Goal: Task Accomplishment & Management: Complete application form

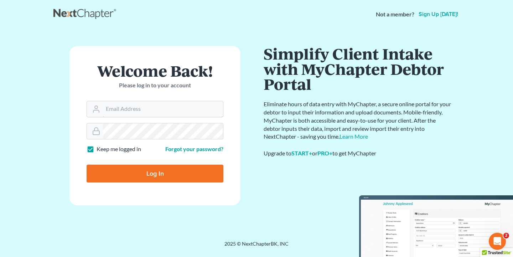
type input "[EMAIL_ADDRESS][DOMAIN_NAME]"
click at [155, 173] on input "Log In" at bounding box center [155, 173] width 137 height 18
type input "Thinking..."
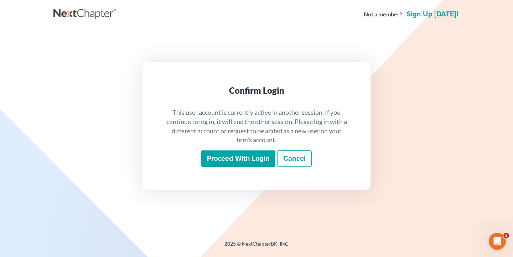
click at [245, 158] on input "Proceed with login" at bounding box center [238, 158] width 74 height 16
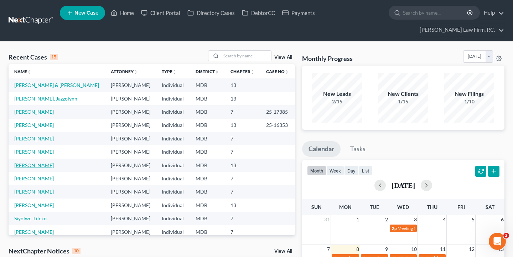
click at [30, 165] on link "Mozie, Angela" at bounding box center [34, 165] width 40 height 6
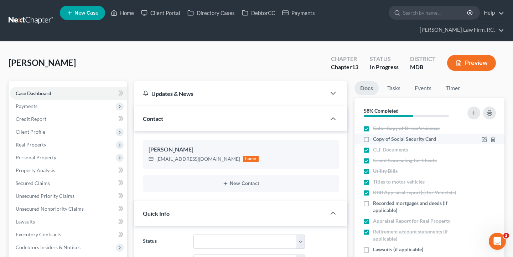
click at [373, 140] on label "Copy of Social Security Card" at bounding box center [404, 138] width 63 height 7
click at [376, 140] on input "Copy of Social Security Card" at bounding box center [378, 137] width 5 height 5
checkbox input "true"
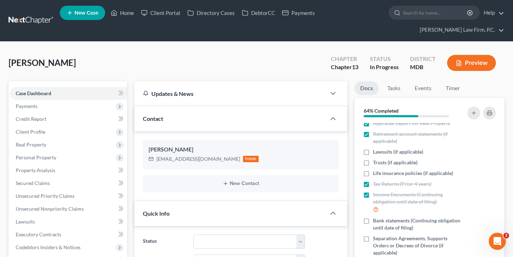
click at [403, 23] on ul "New Case Home Client Portal Directory Cases DebtorCC Payments - No Result - See…" at bounding box center [282, 21] width 444 height 34
click at [408, 20] on ul "New Case Home Client Portal Directory Cases DebtorCC Payments - No Result - See…" at bounding box center [282, 21] width 444 height 34
click at [410, 9] on input "search" at bounding box center [435, 12] width 65 height 13
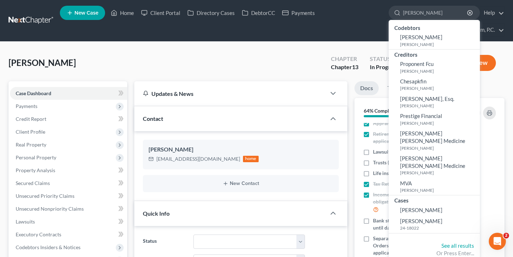
type input "David"
drag, startPoint x: 413, startPoint y: 24, endPoint x: 419, endPoint y: 191, distance: 167.1
click at [419, 206] on span "Garlitz, David" at bounding box center [421, 209] width 42 height 6
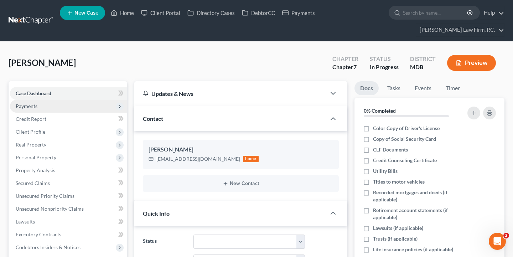
click at [41, 108] on span "Payments" at bounding box center [68, 106] width 117 height 13
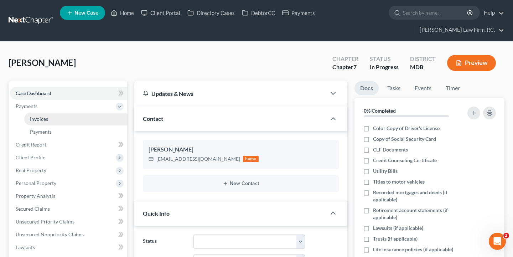
click at [51, 121] on link "Invoices" at bounding box center [75, 119] width 103 height 13
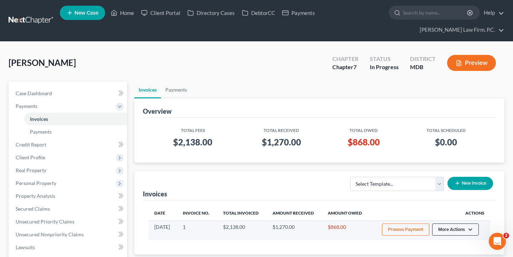
click at [451, 230] on button "More Actions" at bounding box center [455, 229] width 47 height 12
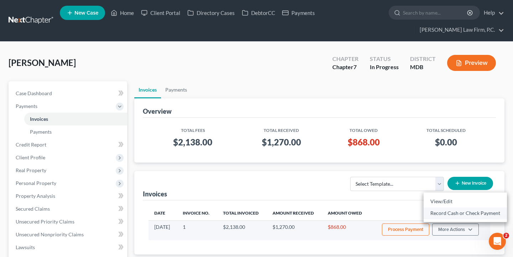
click at [460, 212] on link "Record Cash or Check Payment" at bounding box center [464, 213] width 83 height 12
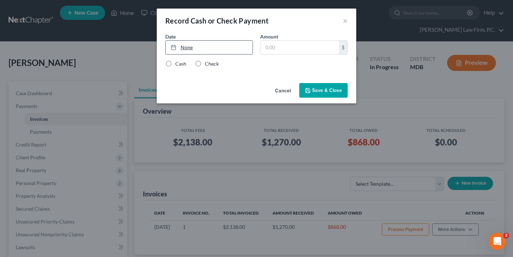
click at [211, 41] on link "None" at bounding box center [209, 48] width 87 height 14
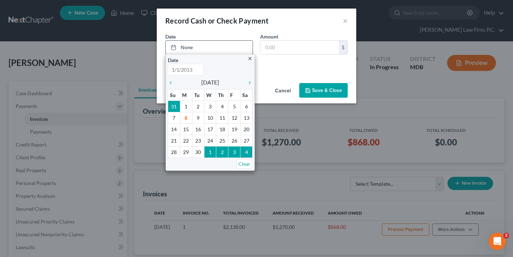
type input "9/8/2025"
click at [253, 106] on div "close Date 9/8/2025 Time 12:00 AM chevron_left September 2025 chevron_right Su …" at bounding box center [210, 112] width 89 height 116
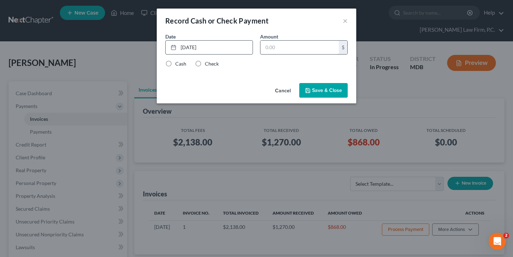
click at [268, 42] on input "text" at bounding box center [299, 48] width 78 height 14
type input "290"
click at [210, 63] on label "Check" at bounding box center [212, 63] width 14 height 7
click at [210, 63] on input "Check" at bounding box center [210, 62] width 5 height 5
radio input "true"
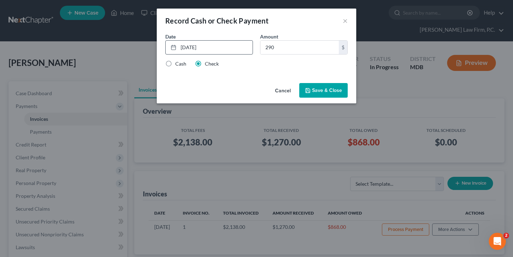
click at [315, 88] on button "Save & Close" at bounding box center [323, 90] width 48 height 15
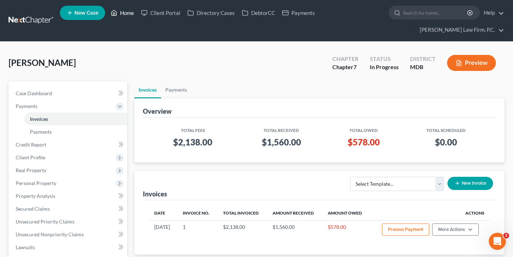
click at [127, 10] on link "Home" at bounding box center [122, 12] width 30 height 13
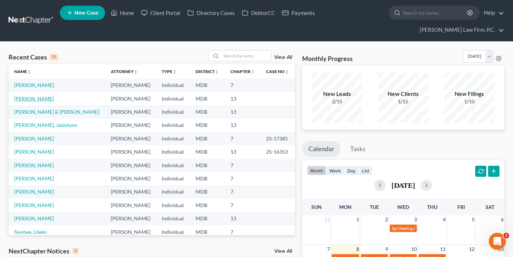
click at [33, 96] on link "Mozie, Angela" at bounding box center [34, 98] width 40 height 6
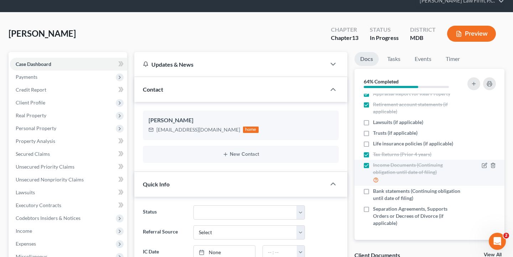
scroll to position [98, 0]
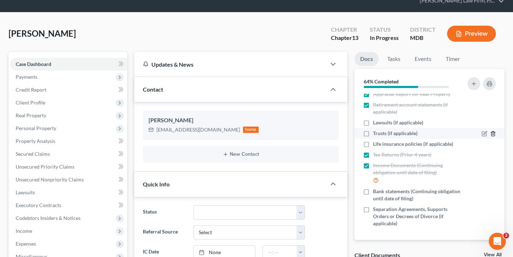
click at [494, 132] on icon "button" at bounding box center [493, 134] width 6 height 6
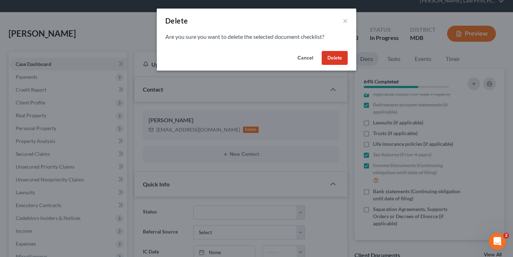
click at [344, 59] on button "Delete" at bounding box center [334, 58] width 26 height 14
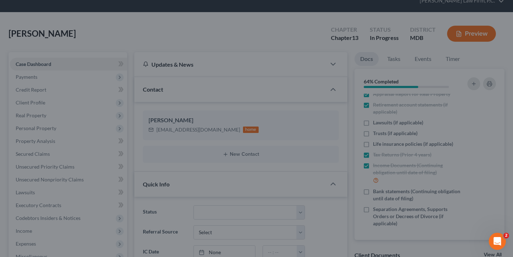
scroll to position [87, 0]
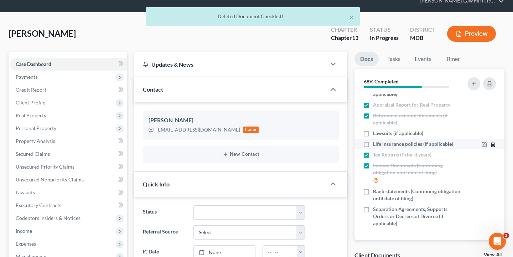
click at [491, 145] on icon "button" at bounding box center [492, 144] width 3 height 5
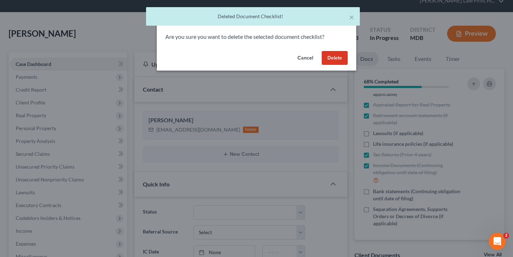
click at [339, 57] on button "Delete" at bounding box center [334, 58] width 26 height 14
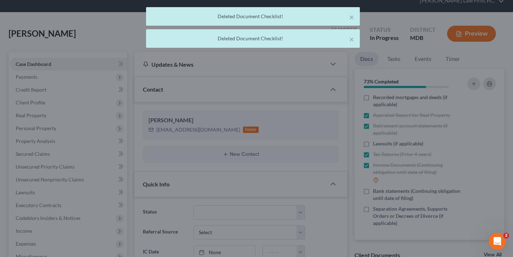
scroll to position [76, 0]
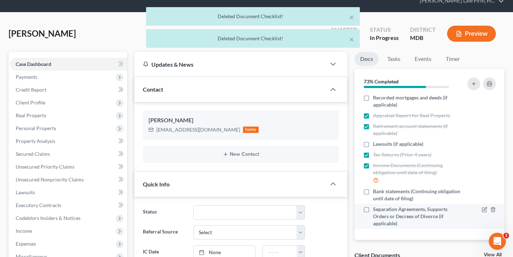
click at [496, 210] on div at bounding box center [481, 215] width 35 height 21
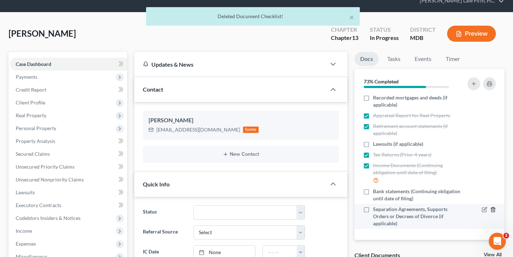
click at [494, 209] on icon "button" at bounding box center [493, 209] width 6 height 6
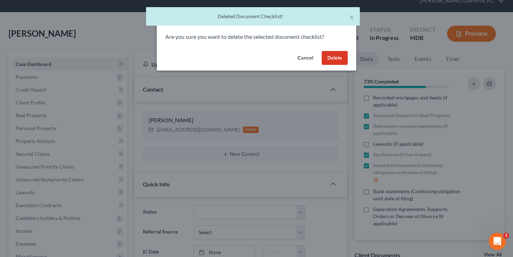
click at [334, 56] on button "Delete" at bounding box center [334, 58] width 26 height 14
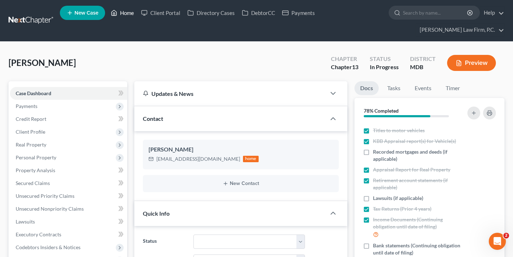
scroll to position [0, 0]
click at [124, 9] on link "Home" at bounding box center [122, 12] width 30 height 13
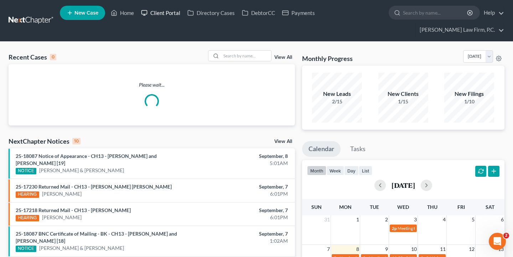
drag, startPoint x: 119, startPoint y: 15, endPoint x: 149, endPoint y: 12, distance: 30.0
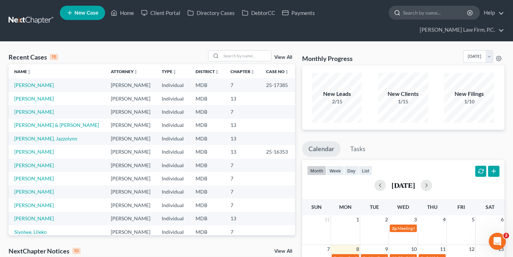
click at [414, 17] on input "search" at bounding box center [435, 12] width 65 height 13
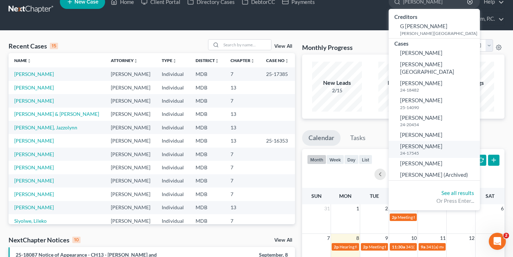
scroll to position [10, 0]
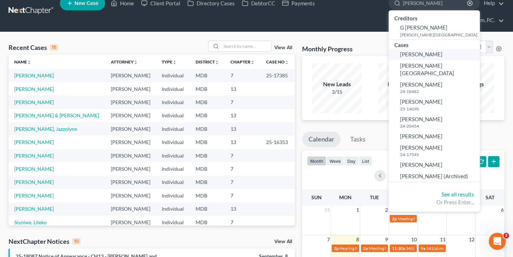
type input "rollins"
click at [428, 55] on span "[PERSON_NAME]" at bounding box center [421, 54] width 42 height 6
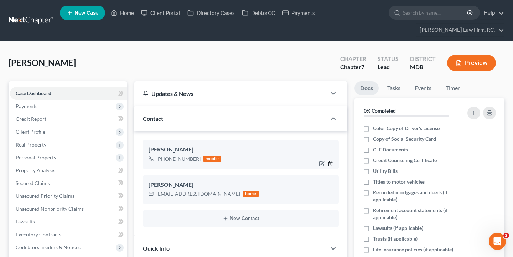
click at [330, 163] on line "button" at bounding box center [330, 163] width 0 height 1
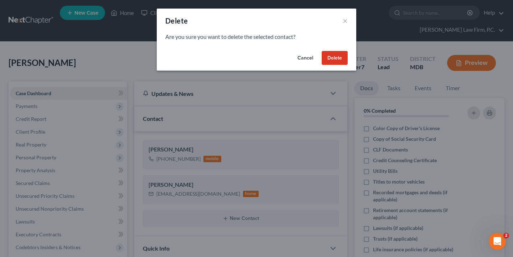
click at [333, 57] on button "Delete" at bounding box center [334, 58] width 26 height 14
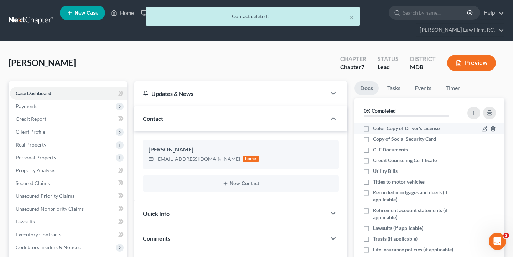
click at [373, 126] on label "Color Copy of Driver's License" at bounding box center [406, 128] width 67 height 7
click at [376, 126] on input "Color Copy of Driver's License" at bounding box center [378, 127] width 5 height 5
checkbox input "true"
click at [373, 139] on label "Copy of Social Security Card" at bounding box center [404, 138] width 63 height 7
click at [376, 139] on input "Copy of Social Security Card" at bounding box center [378, 137] width 5 height 5
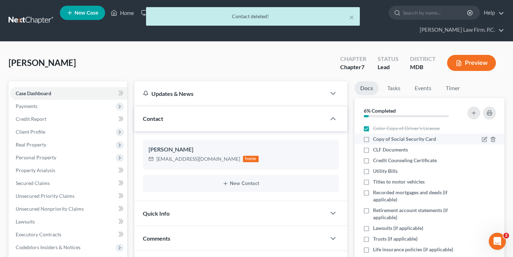
checkbox input "true"
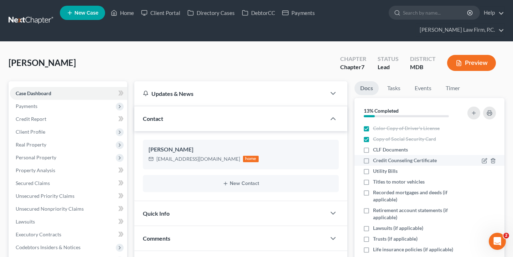
click at [373, 158] on label "Credit Counseling Certificate" at bounding box center [405, 160] width 64 height 7
click at [376, 158] on input "Credit Counseling Certificate" at bounding box center [378, 159] width 5 height 5
checkbox input "true"
click at [373, 169] on label "Utility Bills" at bounding box center [385, 170] width 25 height 7
click at [376, 169] on input "Utility Bills" at bounding box center [378, 169] width 5 height 5
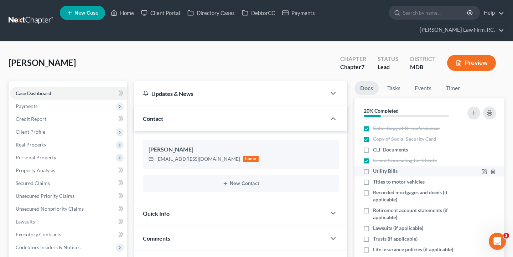
checkbox input "true"
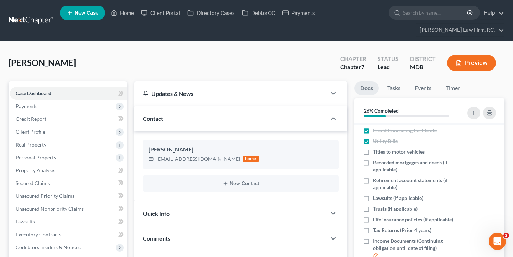
scroll to position [34, 0]
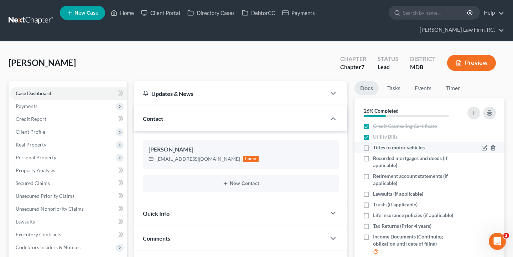
click at [373, 147] on label "Titles to motor vehicles" at bounding box center [399, 147] width 52 height 7
click at [376, 147] on input "Titles to motor vehicles" at bounding box center [378, 146] width 5 height 5
checkbox input "true"
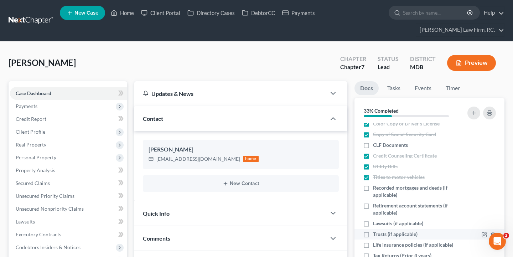
scroll to position [1, 0]
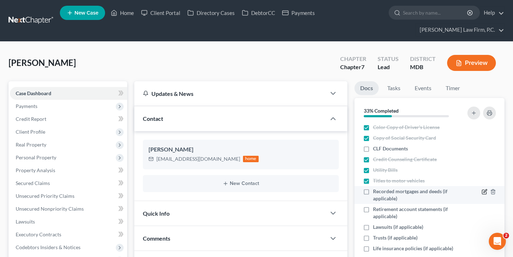
click at [483, 192] on icon "button" at bounding box center [484, 190] width 3 height 3
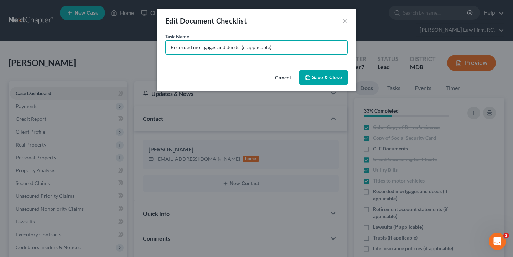
drag, startPoint x: 238, startPoint y: 48, endPoint x: 153, endPoint y: 46, distance: 84.8
click at [153, 46] on div "Edit Document Checklist × Task Name * Recorded mortgages and deeds (if applicab…" at bounding box center [256, 128] width 513 height 257
type input "Lease (if applicable)"
click at [321, 75] on button "Save & Close" at bounding box center [323, 77] width 48 height 15
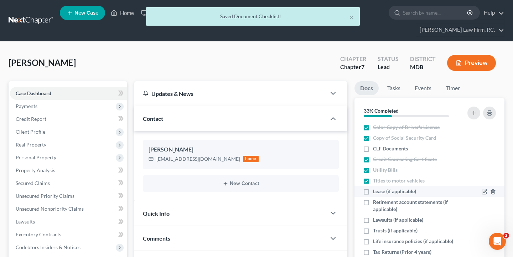
click at [373, 193] on label "Lease (if applicable)" at bounding box center [394, 191] width 43 height 7
click at [376, 192] on input "Lease (if applicable)" at bounding box center [378, 190] width 5 height 5
checkbox input "true"
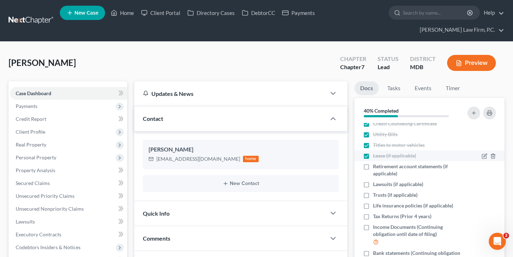
scroll to position [56, 0]
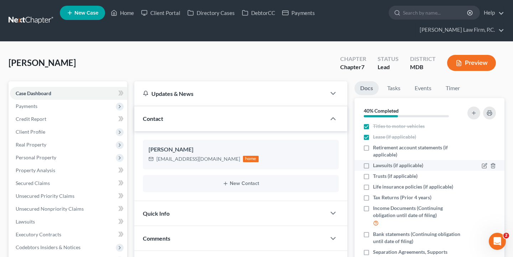
click at [373, 166] on label "Lawsuits (if applicable)" at bounding box center [398, 165] width 50 height 7
click at [376, 166] on input "Lawsuits (if applicable)" at bounding box center [378, 164] width 5 height 5
checkbox input "true"
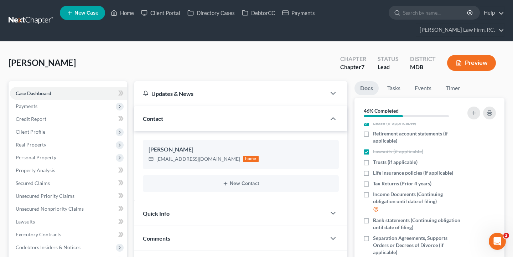
scroll to position [69, 0]
click at [373, 183] on label "Tax Returns (Prior 4 years)" at bounding box center [402, 183] width 58 height 7
click at [376, 183] on input "Tax Returns (Prior 4 years)" at bounding box center [378, 182] width 5 height 5
checkbox input "true"
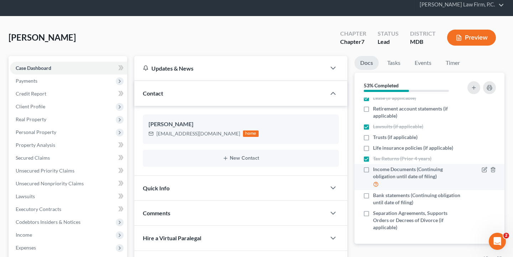
scroll to position [26, 0]
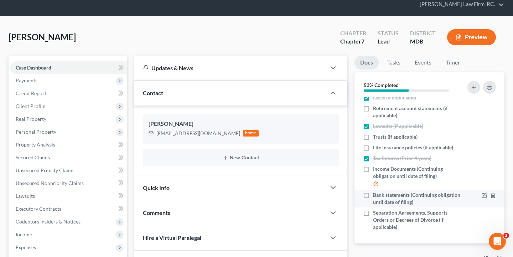
click at [373, 192] on label "Bank statements (Continuing obligation until date of filing)" at bounding box center [417, 198] width 88 height 14
click at [376, 192] on input "Bank statements (Continuing obligation until date of filing)" at bounding box center [378, 193] width 5 height 5
checkbox input "true"
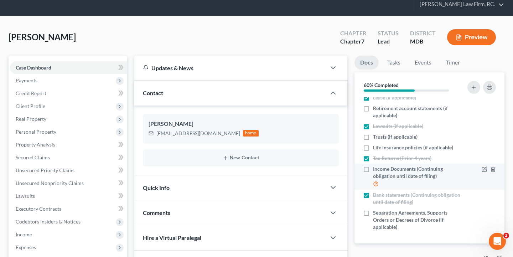
click at [373, 168] on label "Income Documents (Continuing obligation until date of filing)" at bounding box center [417, 176] width 88 height 22
click at [376, 168] on input "Income Documents (Continuing obligation until date of filing)" at bounding box center [378, 167] width 5 height 5
checkbox input "true"
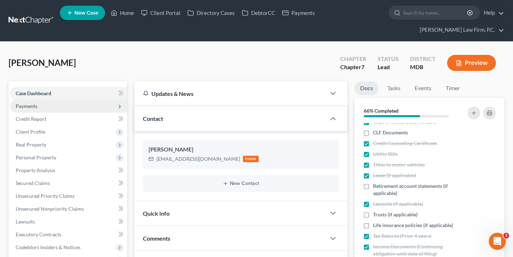
scroll to position [0, 0]
click at [36, 108] on span "Payments" at bounding box center [27, 106] width 22 height 6
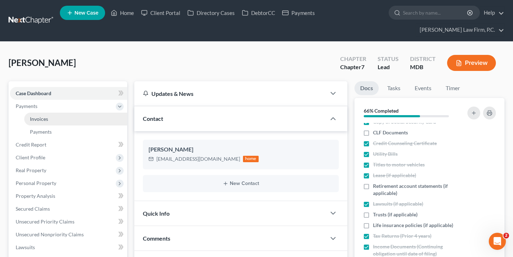
click at [39, 117] on span "Invoices" at bounding box center [39, 119] width 18 height 6
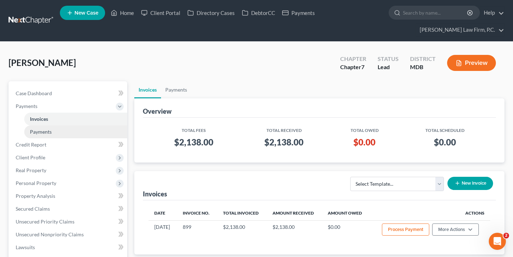
click at [41, 136] on link "Payments" at bounding box center [75, 131] width 103 height 13
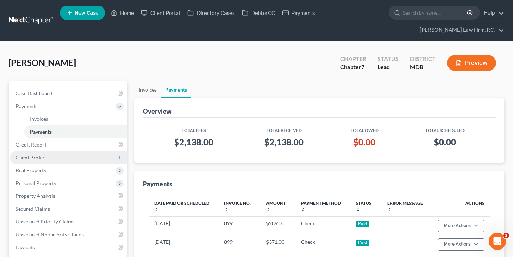
click at [42, 152] on span "Client Profile" at bounding box center [68, 157] width 117 height 13
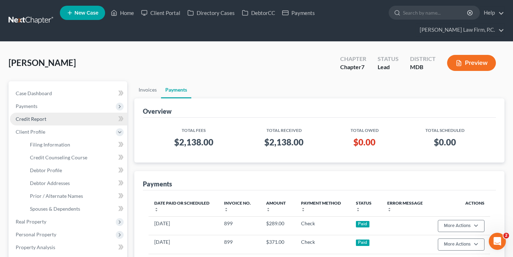
click at [44, 118] on span "Credit Report" at bounding box center [31, 119] width 31 height 6
click at [43, 120] on span "Credit Report" at bounding box center [31, 119] width 31 height 6
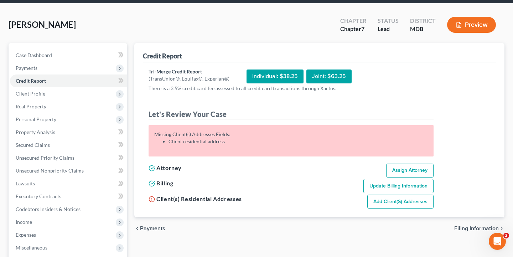
scroll to position [39, 0]
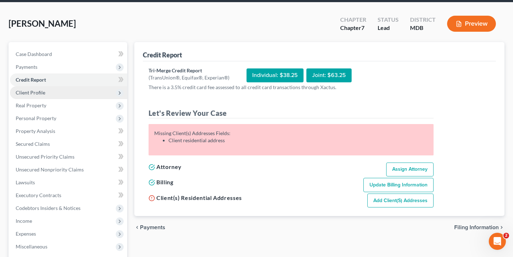
click at [61, 91] on span "Client Profile" at bounding box center [68, 92] width 117 height 13
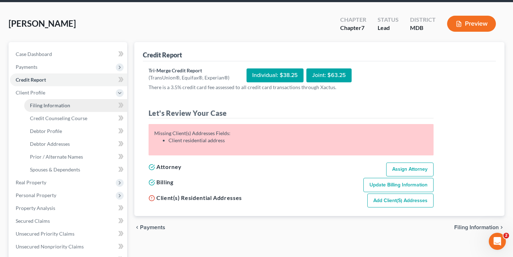
click at [59, 105] on span "Filing Information" at bounding box center [50, 105] width 40 height 6
select select "1"
select select "0"
select select "21"
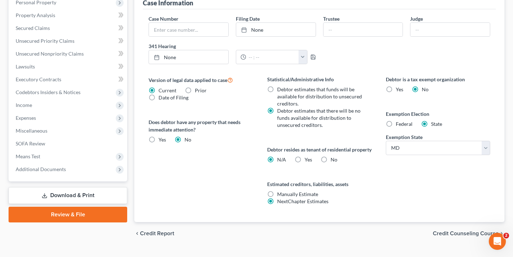
scroll to position [233, 0]
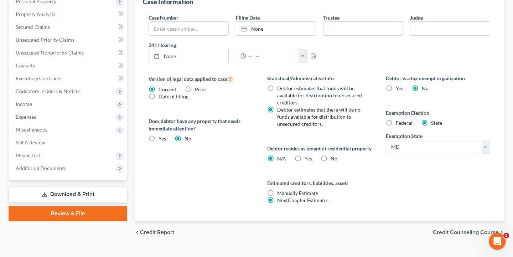
click at [304, 162] on label "Yes Yes" at bounding box center [307, 158] width 7 height 7
click at [307, 159] on input "Yes Yes" at bounding box center [309, 157] width 5 height 5
radio input "true"
radio input "false"
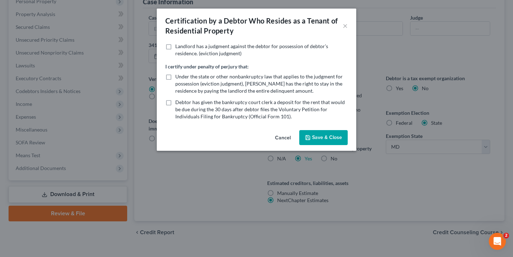
click at [333, 137] on button "Save & Close" at bounding box center [323, 137] width 48 height 15
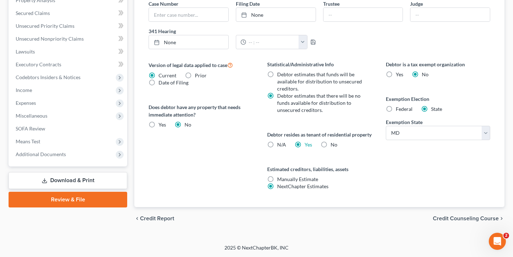
scroll to position [249, 0]
click at [455, 221] on span "Credit Counseling Course" at bounding box center [466, 218] width 66 height 6
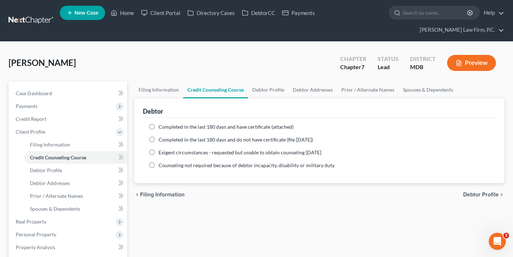
click at [466, 197] on span "Debtor Profile" at bounding box center [481, 195] width 36 height 6
select select "0"
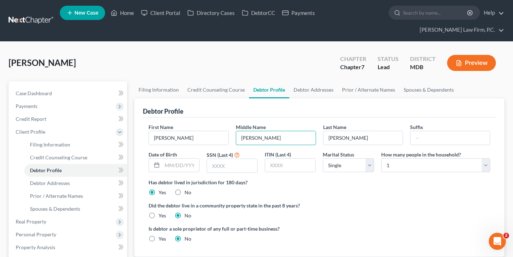
type input "Ann"
click at [451, 4] on ul "New Case Home Client Portal Directory Cases DebtorCC Payments - No Result - See…" at bounding box center [282, 21] width 444 height 34
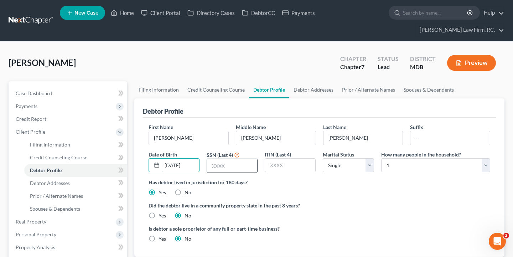
type input "09/28/1967"
click at [227, 170] on input "text" at bounding box center [232, 166] width 50 height 14
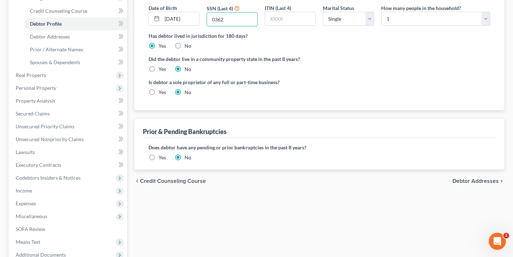
scroll to position [169, 0]
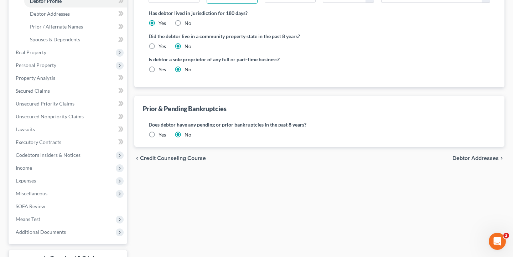
type input "0362"
click at [467, 158] on span "Debtor Addresses" at bounding box center [475, 158] width 46 height 6
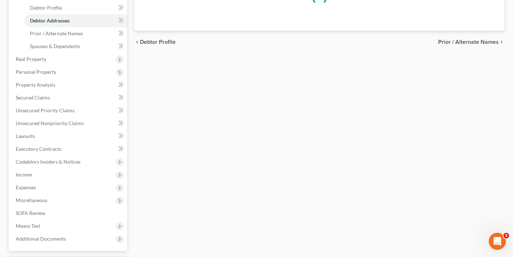
scroll to position [8, 0]
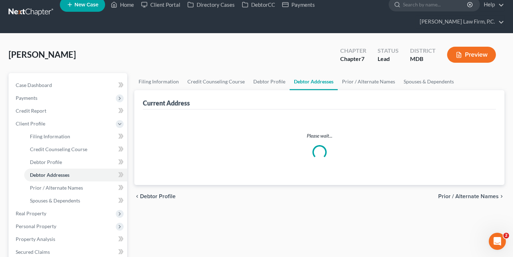
select select "0"
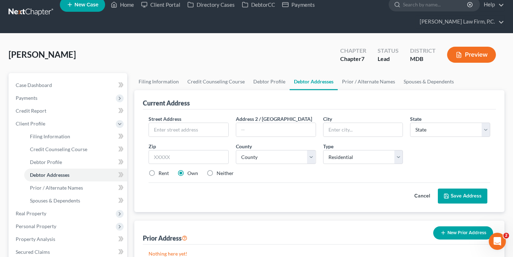
scroll to position [0, 0]
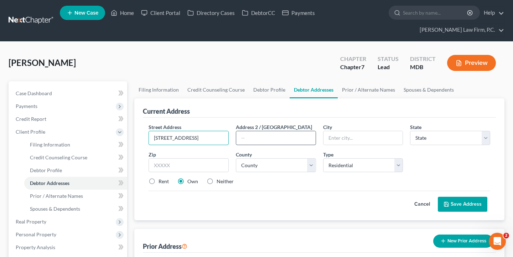
type input "322 Highland Drive"
type input "Apt 104"
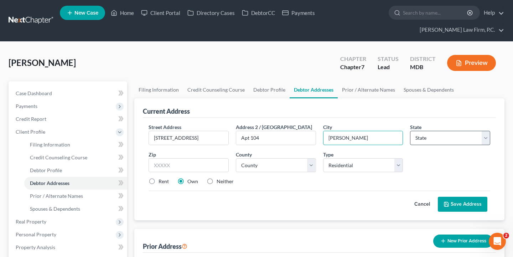
type input "Glen Burnie"
select select "21"
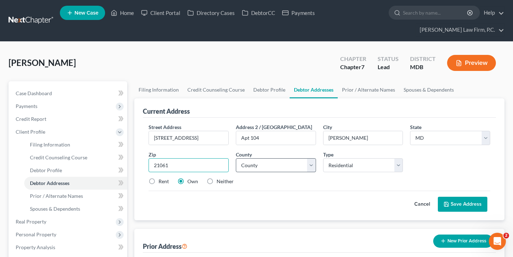
type input "21061"
select select "1"
click at [162, 182] on label "Rent" at bounding box center [163, 181] width 10 height 7
click at [162, 182] on input "Rent" at bounding box center [163, 180] width 5 height 5
radio input "true"
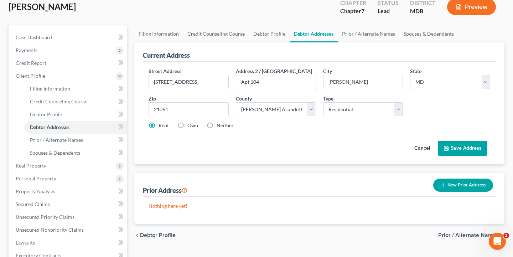
scroll to position [58, 0]
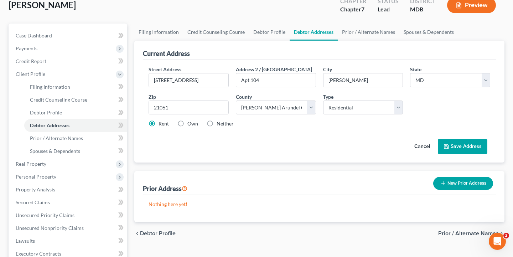
click at [456, 154] on div "Street Address * 322 Highland Drive Address 2 / PO Box Apt 104 City * Glen Burn…" at bounding box center [319, 111] width 353 height 103
click at [454, 146] on button "Save Address" at bounding box center [462, 146] width 49 height 15
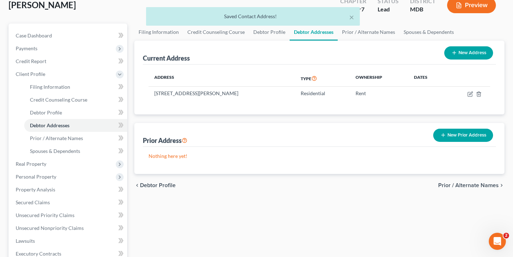
click at [457, 185] on span "Prior / Alternate Names" at bounding box center [468, 185] width 61 height 6
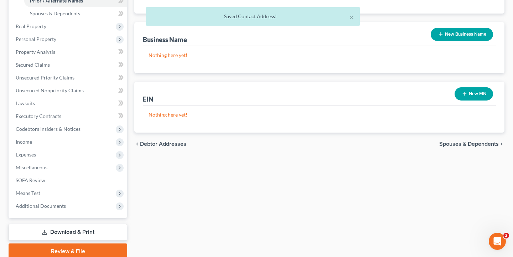
scroll to position [214, 0]
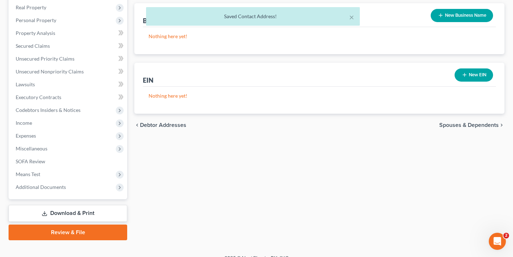
click at [461, 127] on span "Spouses & Dependents" at bounding box center [468, 125] width 59 height 6
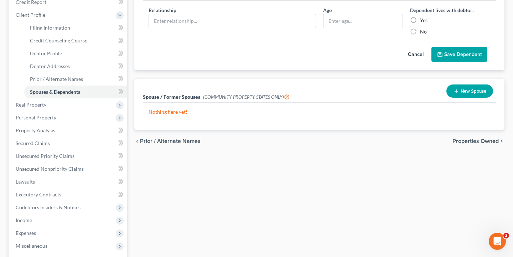
scroll to position [117, 0]
click at [454, 139] on span "Properties Owned" at bounding box center [475, 140] width 46 height 6
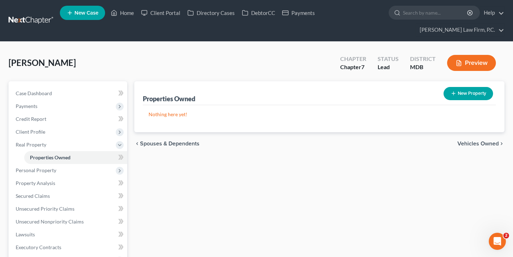
click at [468, 142] on span "Vehicles Owned" at bounding box center [477, 144] width 41 height 6
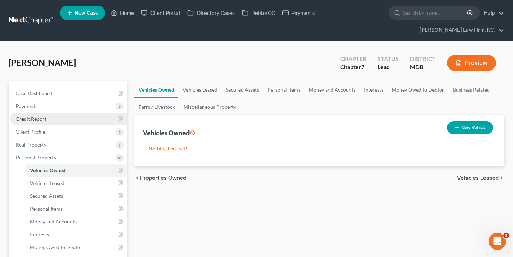
click at [73, 115] on link "Credit Report" at bounding box center [68, 119] width 117 height 13
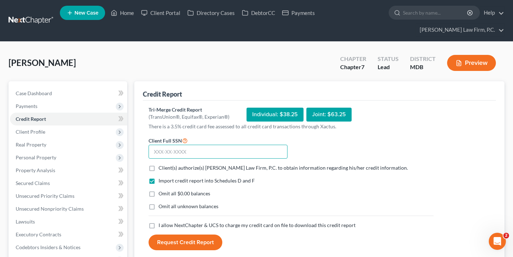
click at [191, 147] on input "text" at bounding box center [217, 152] width 139 height 14
type input "590-05-0362"
click at [158, 167] on label "Client(s) authorize(s) Chambers Law Firm, P.C. to obtain information regarding …" at bounding box center [282, 167] width 249 height 7
click at [161, 167] on input "Client(s) authorize(s) Chambers Law Firm, P.C. to obtain information regarding …" at bounding box center [163, 166] width 5 height 5
checkbox input "true"
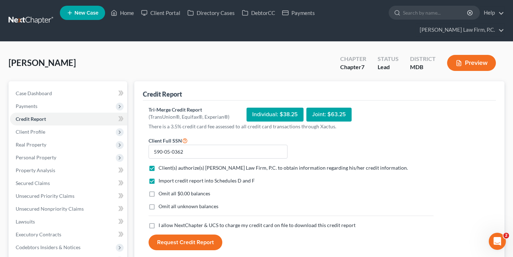
click at [158, 208] on label "Omit all unknown balances" at bounding box center [188, 206] width 60 height 7
click at [161, 207] on input "Omit all unknown balances" at bounding box center [163, 205] width 5 height 5
checkbox input "true"
click at [158, 226] on label "I allow NextChapter & UCS to charge my credit card on file to download this cre…" at bounding box center [256, 224] width 197 height 7
click at [161, 226] on input "I allow NextChapter & UCS to charge my credit card on file to download this cre…" at bounding box center [163, 223] width 5 height 5
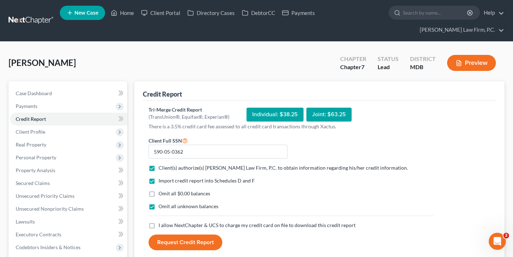
checkbox input "true"
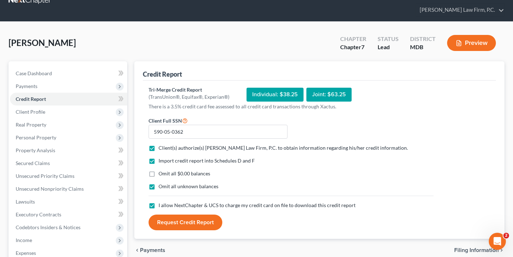
scroll to position [21, 0]
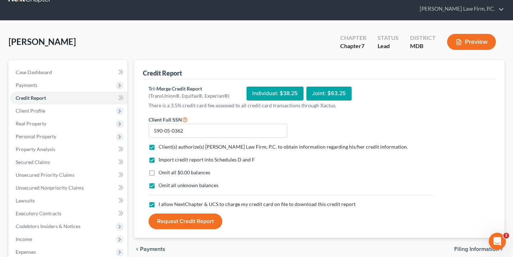
click at [272, 94] on div "Individual: $38.25" at bounding box center [274, 94] width 57 height 14
click at [198, 222] on button "Request Credit Report" at bounding box center [185, 221] width 74 height 16
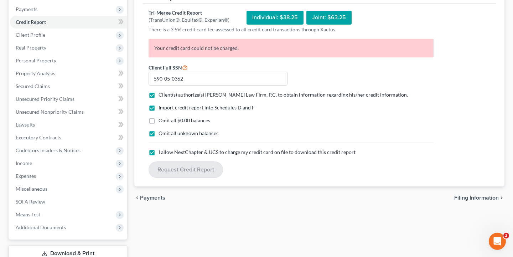
scroll to position [55, 0]
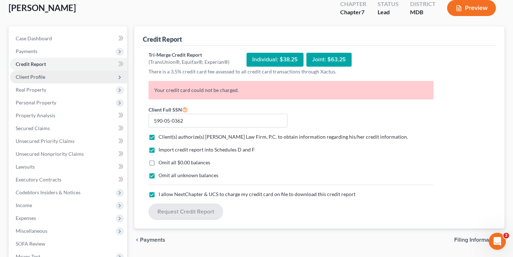
click at [92, 77] on span "Client Profile" at bounding box center [68, 76] width 117 height 13
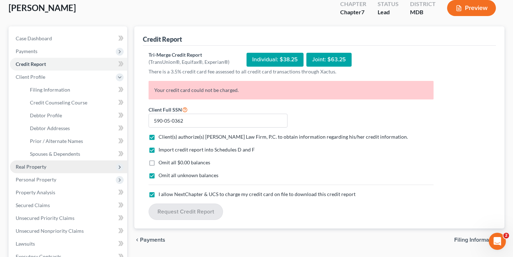
click at [52, 170] on span "Real Property" at bounding box center [68, 166] width 117 height 13
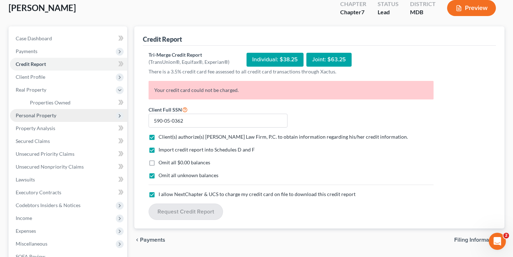
click at [65, 117] on span "Personal Property" at bounding box center [68, 115] width 117 height 13
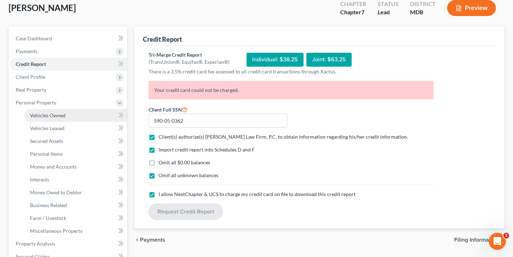
click at [66, 113] on link "Vehicles Owned" at bounding box center [75, 115] width 103 height 13
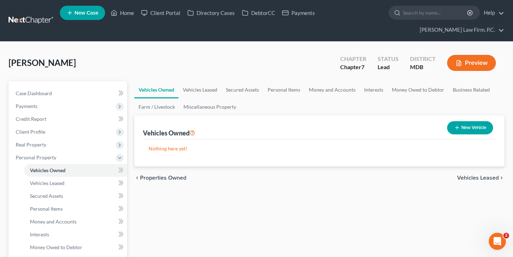
click at [396, 2] on nav "Home New Case Client Portal Directory Cases DebtorCC Payments Chambers Law Firm…" at bounding box center [256, 20] width 513 height 41
click at [465, 127] on button "New Vehicle" at bounding box center [470, 127] width 46 height 13
select select "0"
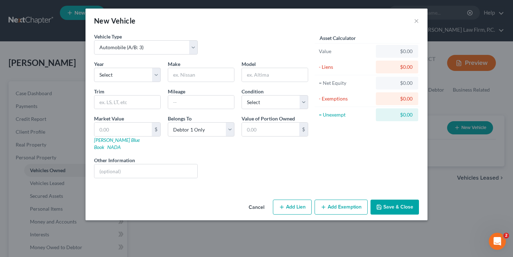
click at [127, 64] on div "Year Select 2026 2025 2024 2023 2022 2021 2020 2019 2018 2017 2016 2015 2014 20…" at bounding box center [127, 71] width 74 height 22
select select "10"
click at [204, 76] on input "text" at bounding box center [201, 75] width 66 height 14
paste input "2016 Hyundai Tucson"
drag, startPoint x: 223, startPoint y: 74, endPoint x: 206, endPoint y: 74, distance: 16.7
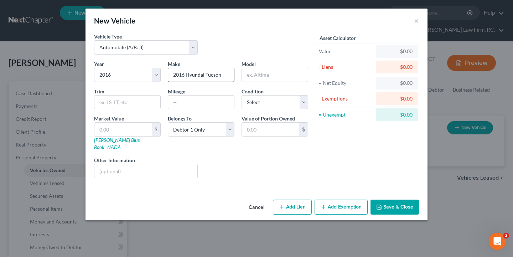
click at [206, 74] on input "2016 Hyundai Tucson" at bounding box center [201, 75] width 66 height 14
type input "Hyundai"
click at [274, 76] on input "text" at bounding box center [275, 75] width 66 height 14
paste input "Tucson"
type input "Tucson"
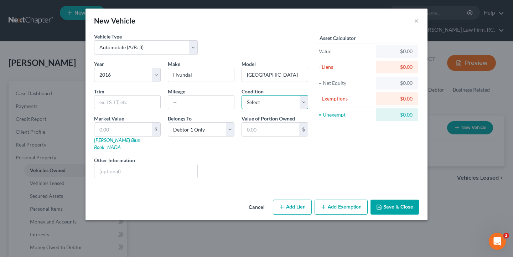
select select "2"
click at [173, 100] on input "text" at bounding box center [201, 102] width 66 height 14
type input "50000"
click at [135, 127] on input "text" at bounding box center [122, 129] width 57 height 14
paste input "$7,865"
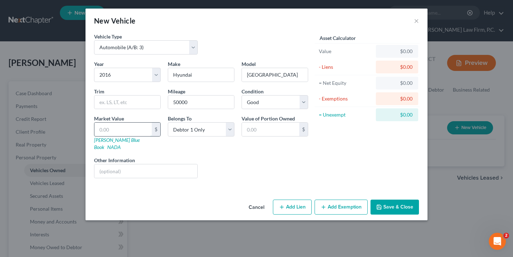
type input "$7,865"
type input "7,865.00"
type input "7,865"
click at [394, 200] on button "Save & Close" at bounding box center [394, 206] width 48 height 15
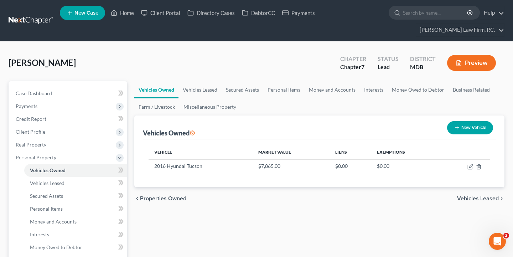
click at [473, 197] on span "Vehicles Leased" at bounding box center [478, 198] width 42 height 6
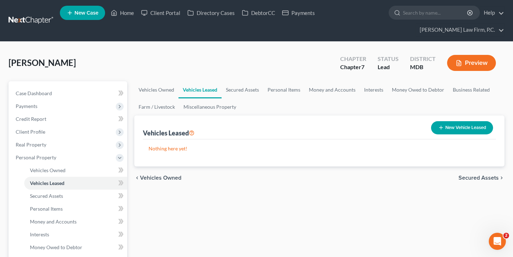
click at [476, 175] on span "Secured Assets" at bounding box center [478, 178] width 40 height 6
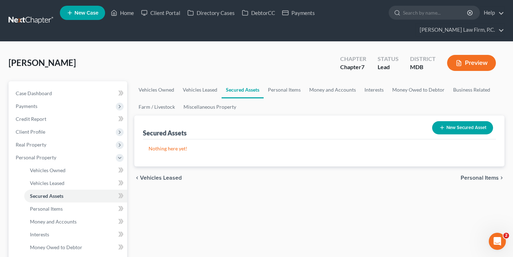
click at [472, 122] on button "New Secured Asset" at bounding box center [462, 127] width 61 height 13
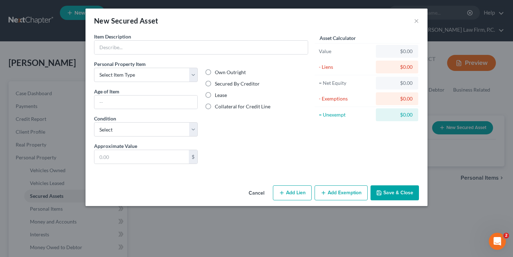
click at [413, 20] on div "New Secured Asset ×" at bounding box center [256, 21] width 342 height 24
click at [416, 15] on div "New Secured Asset ×" at bounding box center [256, 21] width 342 height 24
click at [416, 23] on button "×" at bounding box center [416, 20] width 5 height 9
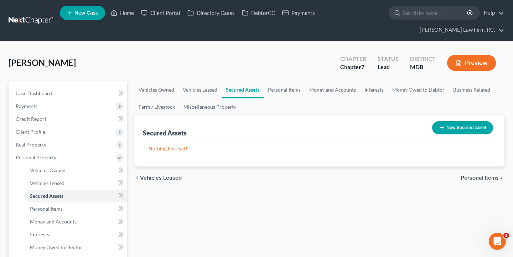
click at [472, 176] on span "Personal Items" at bounding box center [479, 178] width 38 height 6
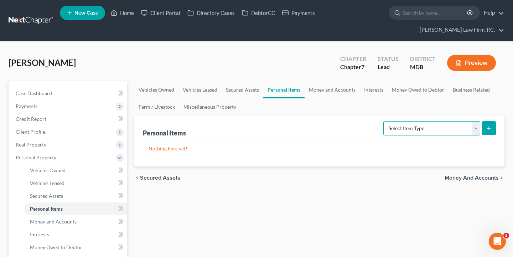
select select "clothing"
click at [491, 126] on icon "submit" at bounding box center [489, 128] width 6 height 6
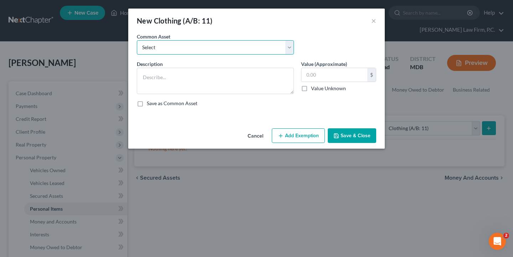
select select "0"
type textarea "Four seasons of clothing"
type input "200.00"
click at [360, 141] on button "Save & Close" at bounding box center [352, 135] width 48 height 15
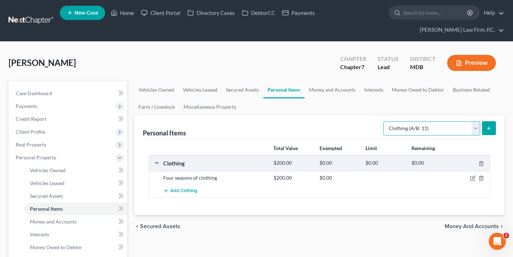
select select "household_goods"
click at [490, 130] on icon "submit" at bounding box center [489, 128] width 6 height 6
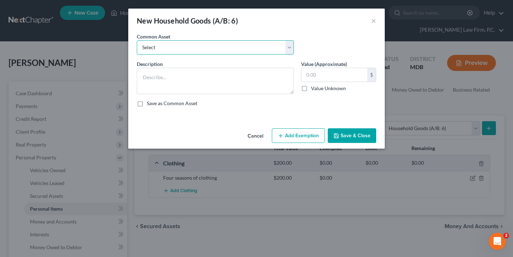
select select "0"
type textarea "Kitchen set, living room set, bedroom set, misc. household goods and appliances…"
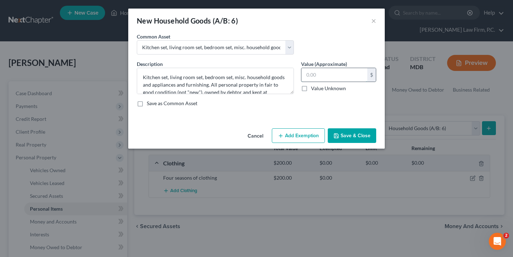
click at [330, 75] on input "text" at bounding box center [334, 75] width 66 height 14
type input "500"
click at [347, 130] on button "Save & Close" at bounding box center [352, 135] width 48 height 15
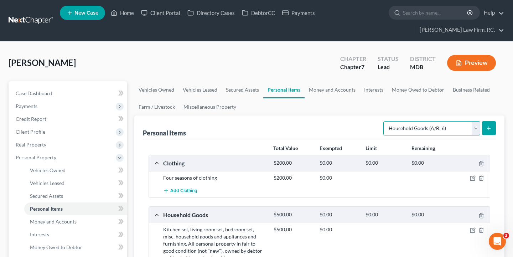
select select "jewelry"
click at [492, 129] on button "submit" at bounding box center [489, 128] width 14 height 14
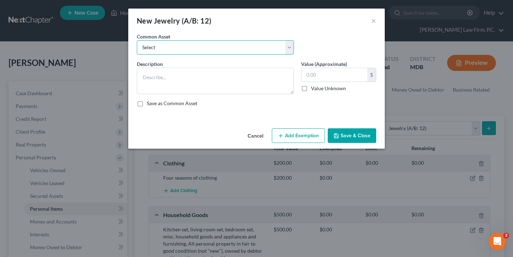
select select "0"
type textarea "Assorted costume jewelry consisting of: rings, necklaces, earrings, bracelets, …"
type input "150.00"
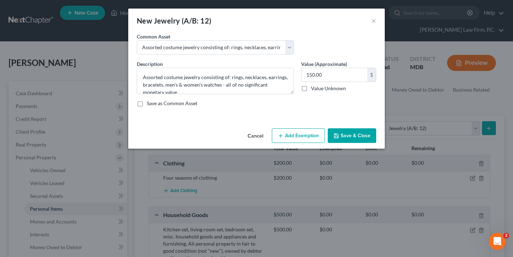
click at [344, 139] on button "Save & Close" at bounding box center [352, 135] width 48 height 15
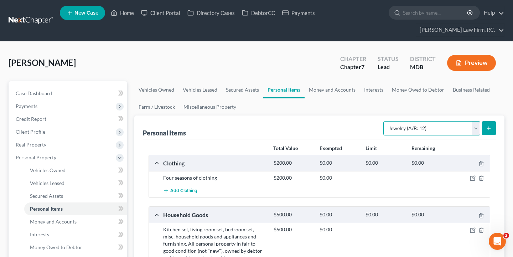
select select "electronics"
click at [496, 130] on div "Personal Items Select Item Type Clothing (A/B: 11) Collectibles Of Value (A/B: …" at bounding box center [319, 241] width 370 height 253
click at [489, 130] on icon "submit" at bounding box center [489, 128] width 6 height 6
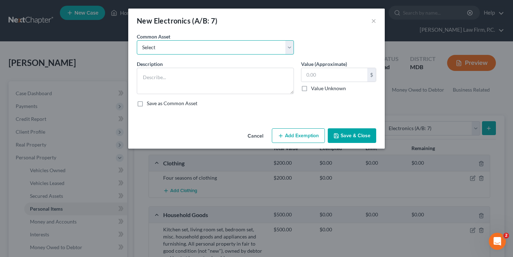
select select "0"
type textarea "Televisions; DVD player; Cell phones; & other small miscellaneous household ele…"
type input "100.00"
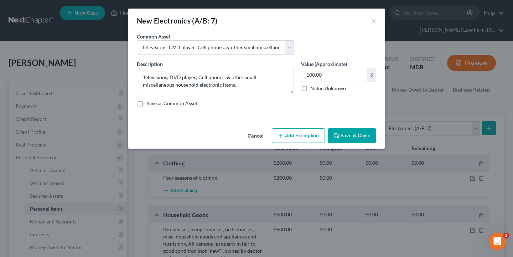
click at [352, 131] on button "Save & Close" at bounding box center [352, 135] width 48 height 15
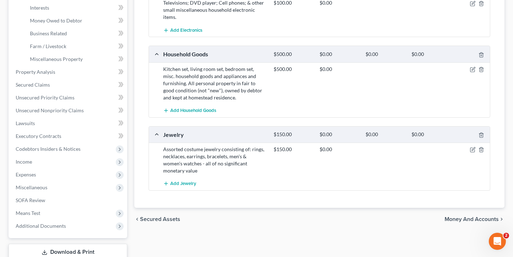
scroll to position [247, 0]
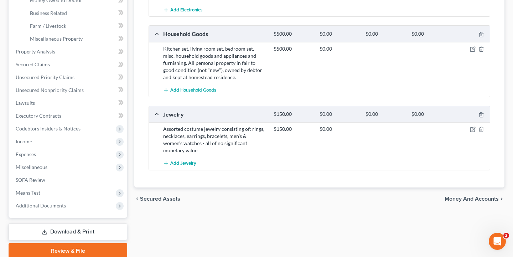
click at [466, 196] on span "Money and Accounts" at bounding box center [471, 199] width 54 height 6
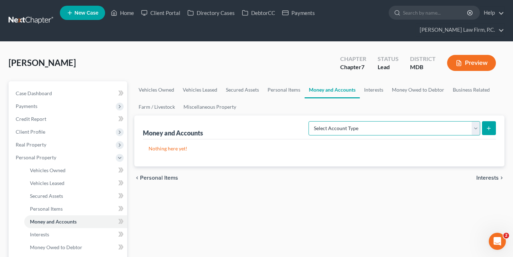
select select "checking"
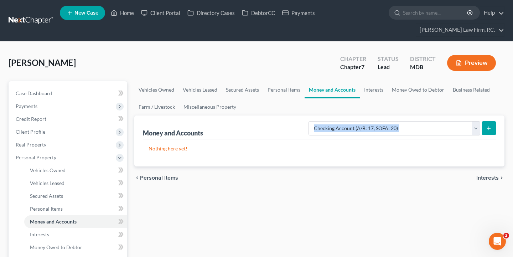
click at [481, 131] on form "Select Account Type Brokerage (A/B: 18, SOFA: 20) Cash on Hand (A/B: 16) Certif…" at bounding box center [401, 128] width 187 height 15
click at [486, 131] on button "submit" at bounding box center [489, 128] width 14 height 14
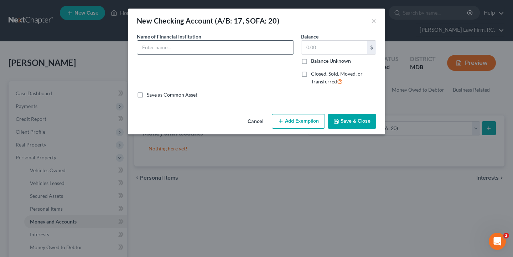
click at [220, 49] on input "text" at bounding box center [215, 48] width 156 height 14
paste input "Wells Fargo Everyday Checking"
paste input "Ending 1829 (Available balance as of date of filing $32.39)"
drag, startPoint x: 154, startPoint y: 46, endPoint x: 111, endPoint y: 45, distance: 43.4
click at [111, 45] on div "New Checking Account (A/B: 17, SOFA: 20) × An exemption set must first be selec…" at bounding box center [256, 128] width 513 height 257
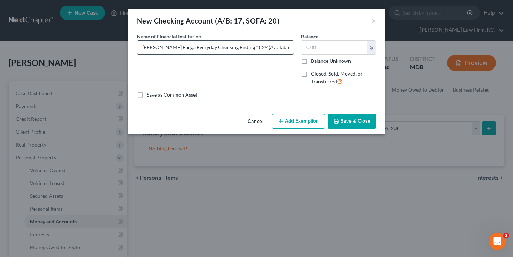
click at [229, 50] on input "Wells Fargo Everyday Checking Ending 1829 (Available balance as of date of fili…" at bounding box center [215, 48] width 156 height 14
drag, startPoint x: 238, startPoint y: 49, endPoint x: 228, endPoint y: 48, distance: 10.0
click at [228, 48] on input "Wells Fargo Everyday Checking Ending 1829 (Available balance as of date of fili…" at bounding box center [215, 48] width 156 height 14
drag, startPoint x: 252, startPoint y: 49, endPoint x: 297, endPoint y: 52, distance: 44.6
click at [298, 52] on div "Name of Financial Institution * Wells Fargo Everyday Checking Ending 3831 (Avai…" at bounding box center [256, 62] width 246 height 58
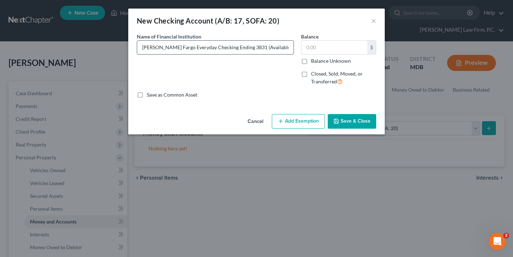
click at [270, 47] on input "Wells Fargo Everyday Checking Ending 3831 (Available balance as of date of fili…" at bounding box center [215, 48] width 156 height 14
click at [278, 47] on input "Wells Fargo Everyday Checking Ending 3831 (Available balance as of date of fili…" at bounding box center [215, 48] width 156 height 14
drag, startPoint x: 274, startPoint y: 46, endPoint x: 286, endPoint y: 48, distance: 12.6
click at [286, 48] on input "Wells Fargo Everyday Checking Ending 3831 (Available balance as of date of fili…" at bounding box center [215, 48] width 156 height 14
type input "Wells Fargo Everyday Checking Ending 3831 (Available balance as of date of fili…"
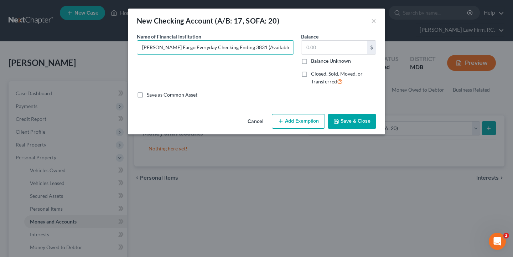
click at [311, 59] on label "Balance Unknown" at bounding box center [331, 60] width 40 height 7
click at [314, 59] on input "Balance Unknown" at bounding box center [316, 59] width 5 height 5
checkbox input "true"
type input "0.00"
click at [351, 125] on button "Save & Close" at bounding box center [352, 121] width 48 height 15
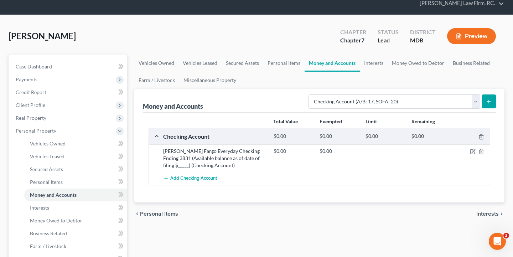
scroll to position [29, 0]
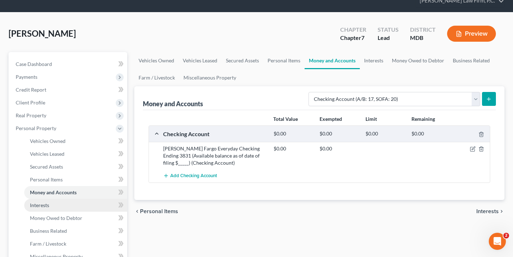
click at [47, 204] on span "Interests" at bounding box center [39, 205] width 19 height 6
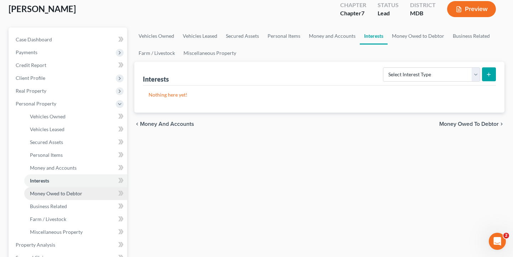
click at [88, 190] on link "Money Owed to Debtor" at bounding box center [75, 193] width 103 height 13
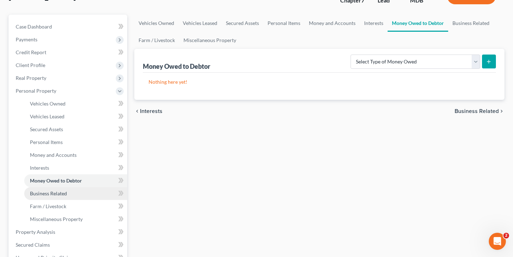
click at [67, 190] on link "Business Related" at bounding box center [75, 193] width 103 height 13
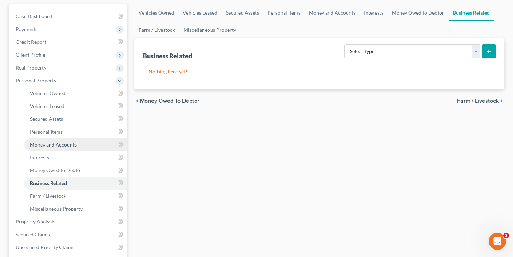
scroll to position [77, 0]
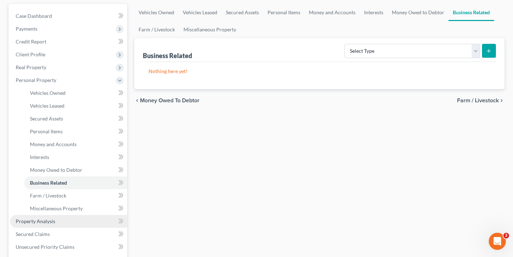
click at [61, 224] on link "Property Analysis" at bounding box center [68, 221] width 117 height 13
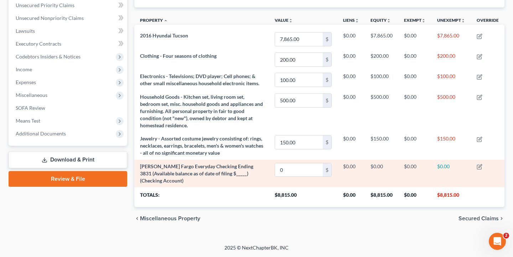
scroll to position [190, 0]
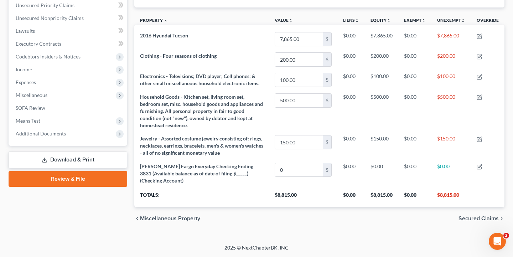
click at [470, 222] on div "chevron_left Miscellaneous Property Secured Claims chevron_right" at bounding box center [319, 218] width 370 height 23
click at [474, 220] on span "Secured Claims" at bounding box center [478, 218] width 40 height 6
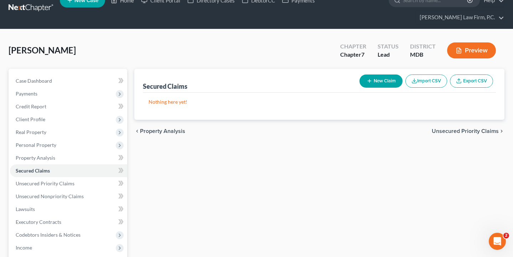
scroll to position [13, 0]
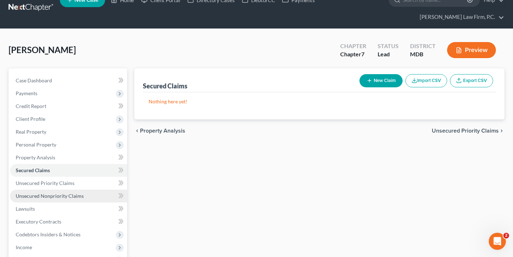
click at [89, 195] on link "Unsecured Nonpriority Claims" at bounding box center [68, 195] width 117 height 13
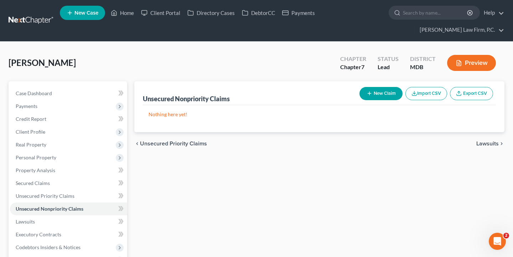
click at [372, 92] on button "New Claim" at bounding box center [380, 93] width 43 height 13
select select "0"
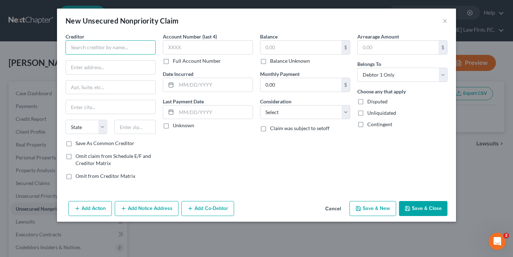
click at [135, 47] on input "text" at bounding box center [111, 47] width 90 height 14
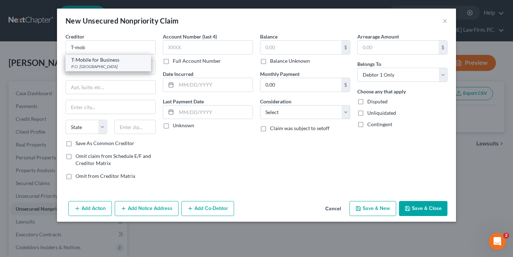
click at [115, 58] on div "T-Mobile for Business" at bounding box center [108, 59] width 74 height 7
type input "T-Mobile for Business"
type input "P.O. Box 37380"
type input "Albuquerque"
select select "34"
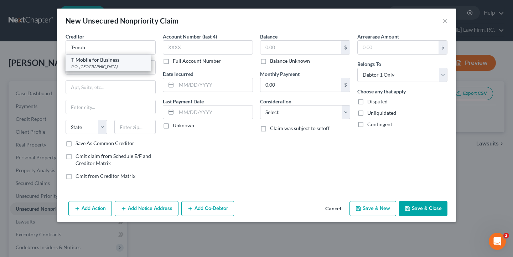
type input "87176"
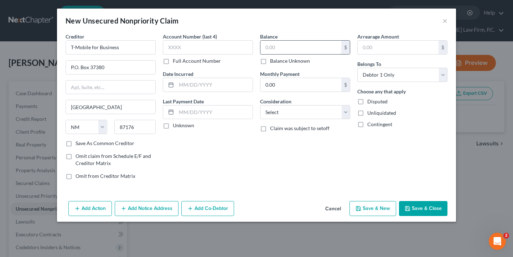
click at [282, 48] on input "text" at bounding box center [300, 48] width 81 height 14
type input "266.08"
type input "0088"
click at [420, 209] on button "Save & Close" at bounding box center [423, 208] width 48 height 15
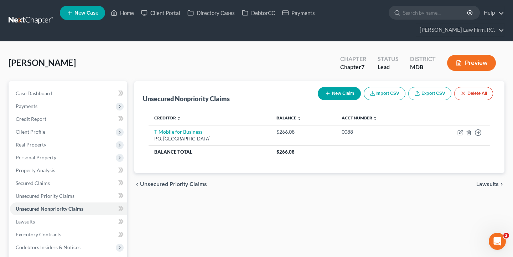
click at [348, 94] on button "New Claim" at bounding box center [339, 93] width 43 height 13
select select "0"
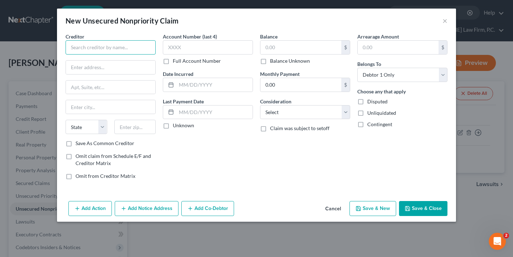
click at [95, 43] on input "text" at bounding box center [111, 47] width 90 height 14
type input "Satander Consumer"
type input "7099"
click at [299, 46] on input "text" at bounding box center [300, 48] width 81 height 14
type input "462.92"
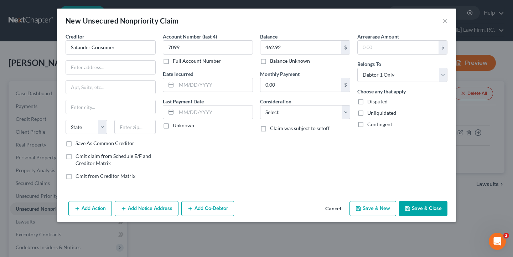
click at [224, 143] on div "Account Number (last 4) 7099 Full Account Number Date Incurred Last Payment Dat…" at bounding box center [207, 109] width 97 height 152
click at [132, 47] on input "Satander Consumer" at bounding box center [111, 47] width 90 height 14
type input "Satander Consumer USA"
type input "PO Box 660633"
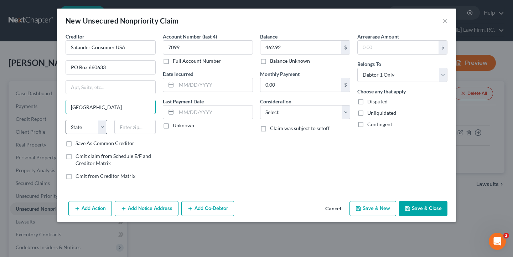
type input "Dallas"
select select "45"
type input "75266"
click at [414, 207] on button "Save & Close" at bounding box center [423, 208] width 48 height 15
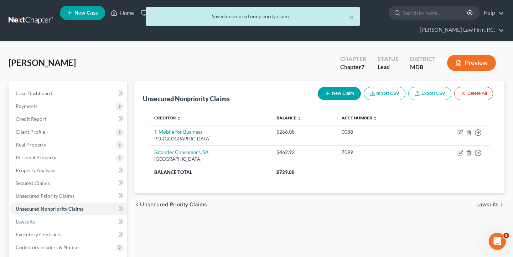
click at [341, 103] on div "Unsecured Nonpriority Claims New Claim Import CSV Export CSV Delete All" at bounding box center [319, 93] width 353 height 24
click at [341, 97] on button "New Claim" at bounding box center [339, 93] width 43 height 13
select select "0"
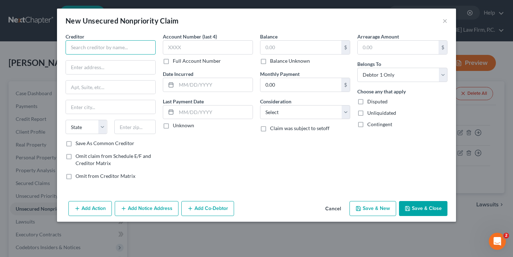
click at [101, 47] on input "text" at bounding box center [111, 47] width 90 height 14
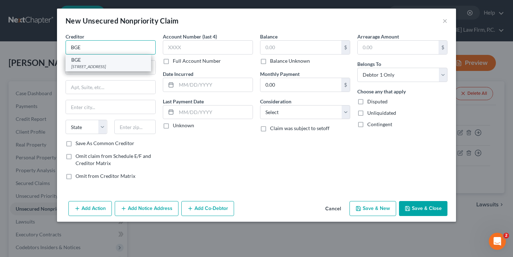
type input "BGE"
click at [97, 66] on div "PO Box 1475, Baltimore, MD 21203" at bounding box center [108, 66] width 74 height 6
type input "PO Box 1475"
type input "Baltimore"
select select "21"
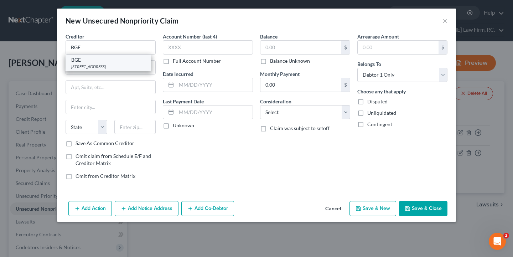
type input "21203"
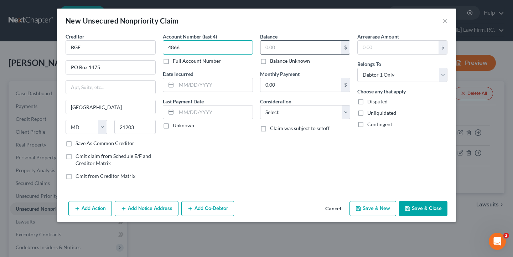
type input "4866"
click at [288, 48] on input "text" at bounding box center [300, 48] width 81 height 14
type input "302.36"
click at [406, 207] on icon "button" at bounding box center [407, 208] width 6 height 6
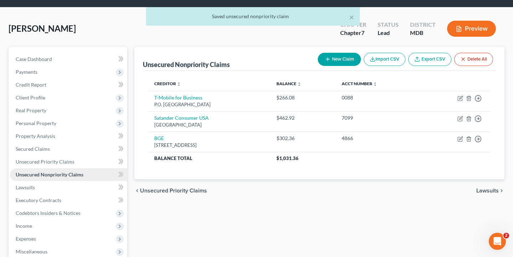
scroll to position [37, 0]
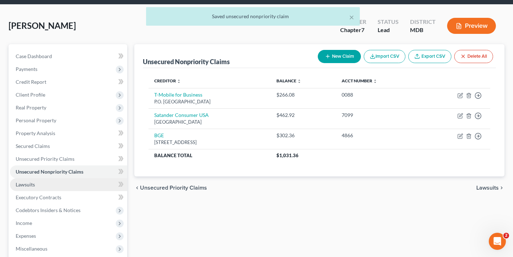
click at [55, 187] on link "Lawsuits" at bounding box center [68, 184] width 117 height 13
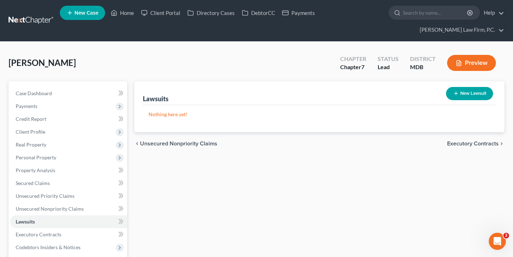
click at [475, 93] on button "New Lawsuit" at bounding box center [469, 93] width 47 height 13
select select "0"
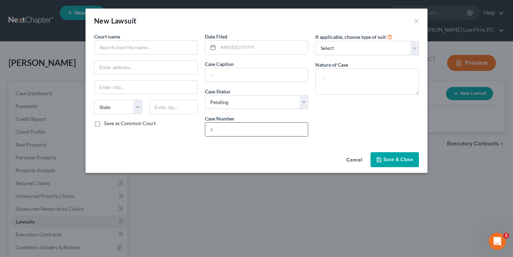
click at [229, 129] on input "text" at bounding box center [256, 129] width 103 height 14
paste input "D-07-CV-25-016872"
type input "D-07-CV-25-016872"
click at [234, 71] on input "text" at bounding box center [256, 75] width 103 height 14
paste input "Midland Credit Management, Inc. vs. KIMBERLY ROLLINS"
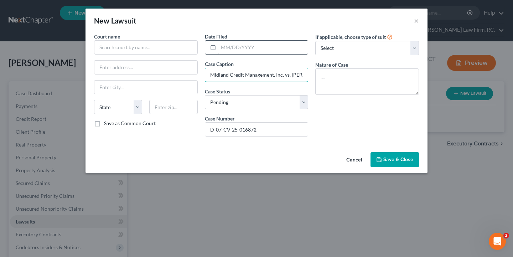
type input "Midland Credit Management, Inc. vs. KIMBERLY ROLLINS"
click at [235, 47] on input "text" at bounding box center [263, 48] width 90 height 14
paste input "06/23/2025"
type input "06/23/2025"
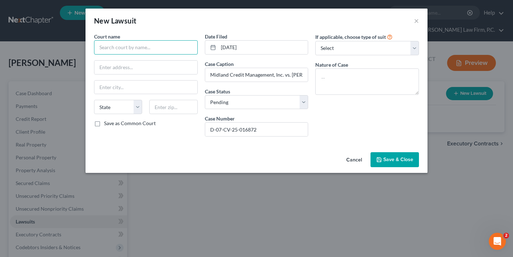
click at [131, 46] on input "text" at bounding box center [146, 47] width 104 height 14
paste input "District Court For Anne Arundel County - Civil"
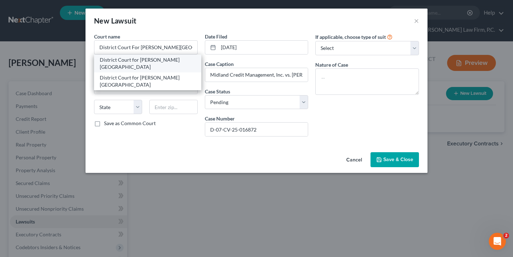
click at [148, 60] on div "District Court for Anne Arundel County" at bounding box center [148, 63] width 96 height 14
type input "District Court for Anne Arundel County"
type input "251 Rowe Blvd"
type input "Annapolis"
select select "21"
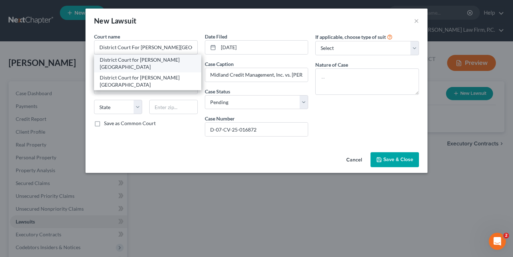
type input "21401"
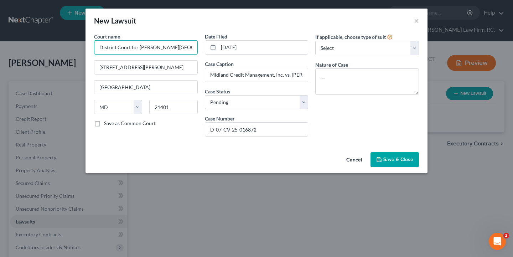
drag, startPoint x: 187, startPoint y: 47, endPoint x: 56, endPoint y: 53, distance: 131.9
click at [56, 53] on div "New Lawsuit × Court name * District Court for Anne Arundel County 251 Rowe Blvd…" at bounding box center [256, 128] width 513 height 257
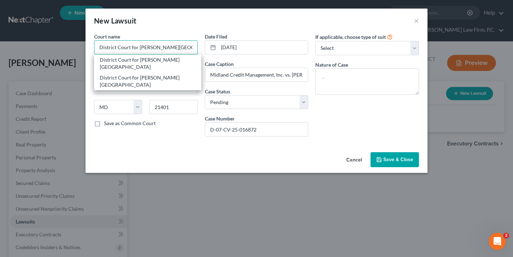
drag, startPoint x: 187, startPoint y: 44, endPoint x: 183, endPoint y: 44, distance: 4.3
click at [183, 44] on input "District Court for Anne Arundel County" at bounding box center [146, 47] width 104 height 14
click at [174, 74] on div "District Court for Anne Arundel County" at bounding box center [148, 81] width 96 height 14
type input "7500 Ritchie Hwy"
type input "Glen Burnie"
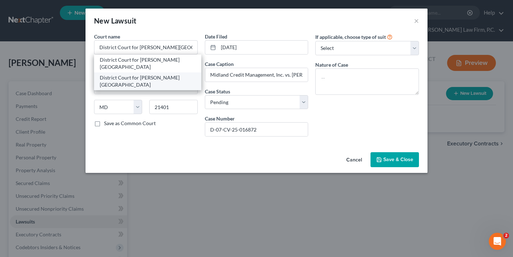
type input "21061"
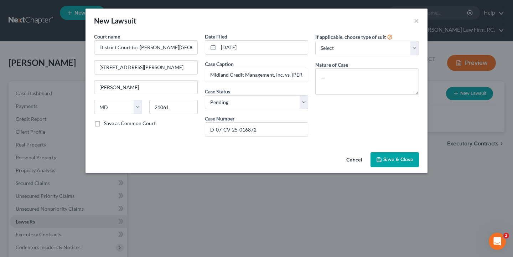
click at [167, 143] on div "Court name * District Court for Anne Arundel County 7500 Ritchie Hwy Glen Burni…" at bounding box center [256, 91] width 342 height 116
click at [387, 159] on span "Save & Close" at bounding box center [398, 159] width 30 height 6
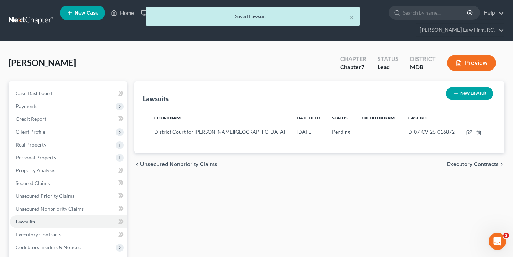
click at [459, 163] on span "Executory Contracts" at bounding box center [473, 164] width 52 height 6
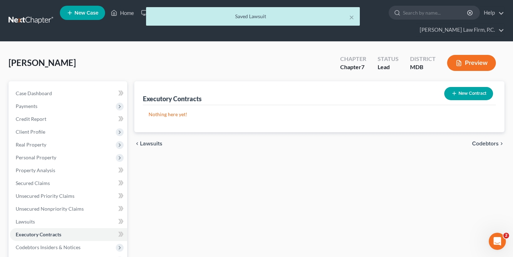
click at [483, 142] on span "Codebtors" at bounding box center [485, 144] width 27 height 6
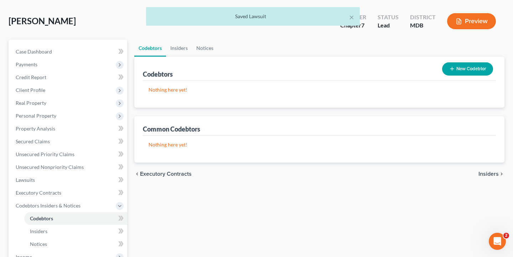
scroll to position [55, 0]
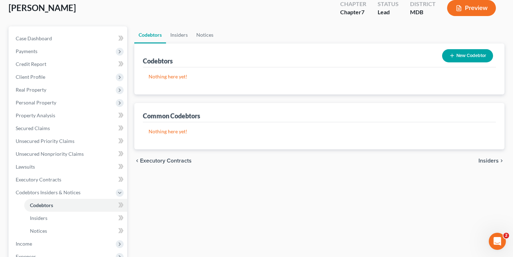
click at [491, 162] on span "Insiders" at bounding box center [488, 161] width 20 height 6
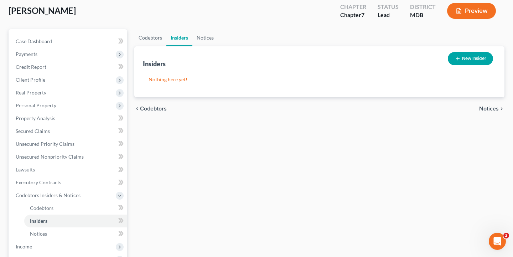
click at [487, 111] on span "Notices" at bounding box center [489, 109] width 20 height 6
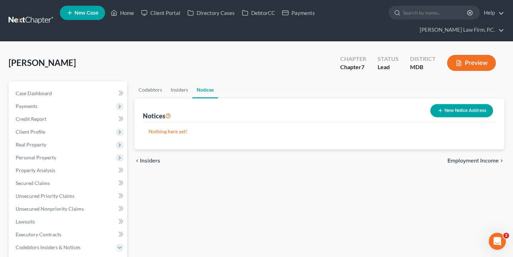
click at [476, 161] on span "Employment Income" at bounding box center [472, 161] width 51 height 6
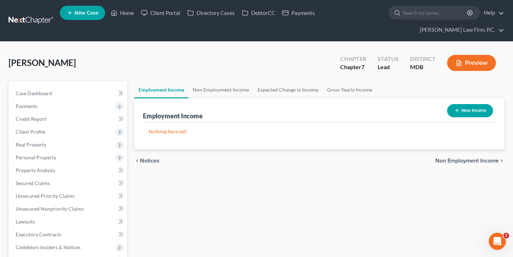
click at [481, 111] on button "New Income" at bounding box center [470, 110] width 46 height 13
select select "0"
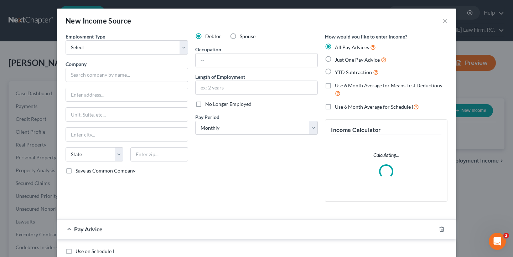
click at [335, 71] on label "YTD Subtraction" at bounding box center [357, 72] width 44 height 8
click at [338, 71] on input "YTD Subtraction" at bounding box center [340, 70] width 5 height 5
radio input "true"
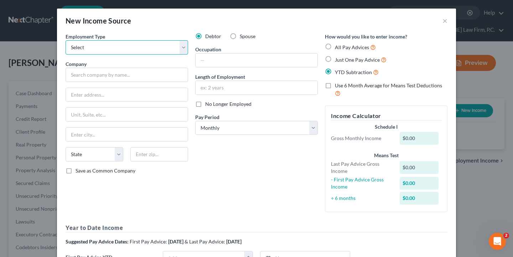
select select "0"
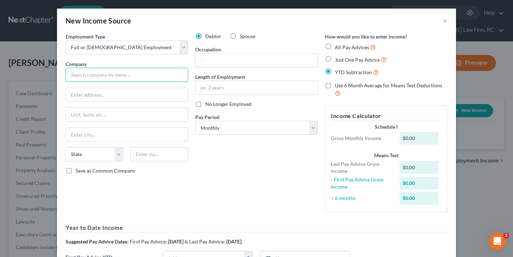
click at [135, 79] on input "text" at bounding box center [127, 75] width 122 height 14
paste input "Howard County General Hospital"
type input "Howard County General Hospital"
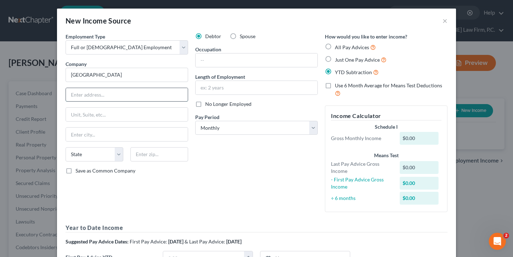
paste input "5755 Cedar Ln, Columbia"
drag, startPoint x: 135, startPoint y: 92, endPoint x: 106, endPoint y: 92, distance: 29.2
click at [106, 92] on input "5755 Cedar Ln, Columbia" at bounding box center [127, 95] width 122 height 14
type input "5755 Cedar Lane"
paste input "Columbia"
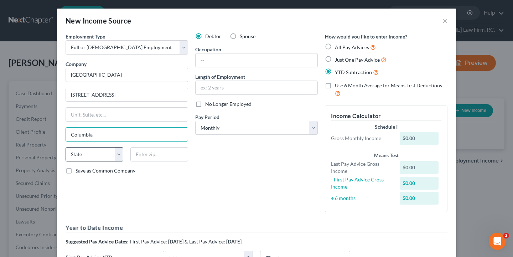
type input "Columbia"
select select "21"
paste input "21044"
type input "21044"
select select "2"
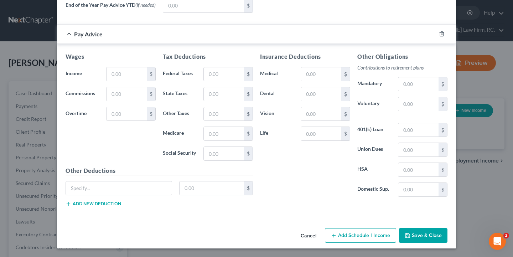
scroll to position [308, 0]
click at [423, 243] on div "Cancel Add Schedule I Income Save & Close" at bounding box center [256, 236] width 399 height 23
click at [425, 235] on button "Save & Close" at bounding box center [423, 235] width 48 height 15
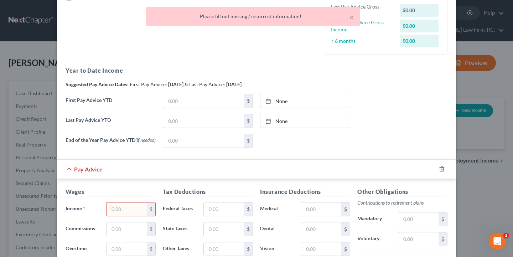
scroll to position [171, 0]
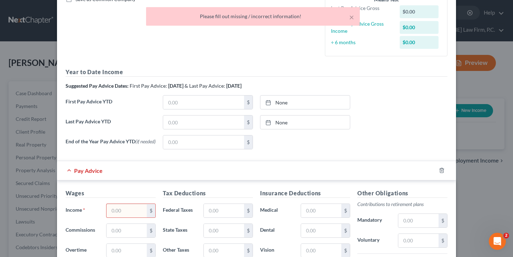
click at [138, 208] on input "text" at bounding box center [126, 211] width 40 height 14
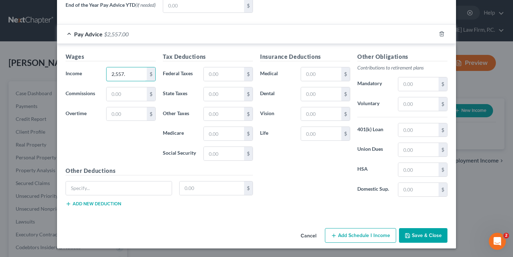
scroll to position [308, 0]
type input "2,557."
click at [303, 232] on button "Cancel" at bounding box center [308, 236] width 27 height 14
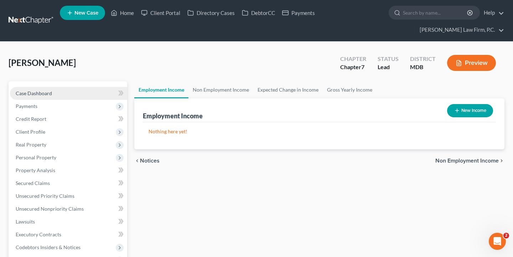
click at [72, 93] on link "Case Dashboard" at bounding box center [68, 93] width 117 height 13
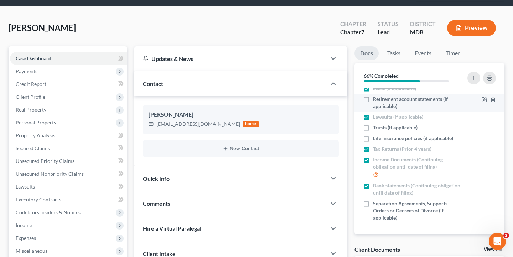
scroll to position [38, 0]
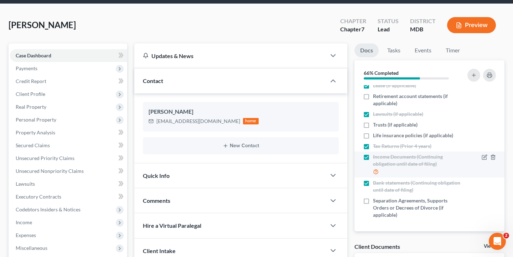
click at [373, 158] on label "Income Documents (Continuing obligation until date of filing)" at bounding box center [417, 164] width 88 height 22
click at [376, 158] on input "Income Documents (Continuing obligation until date of filing)" at bounding box center [378, 155] width 5 height 5
checkbox input "false"
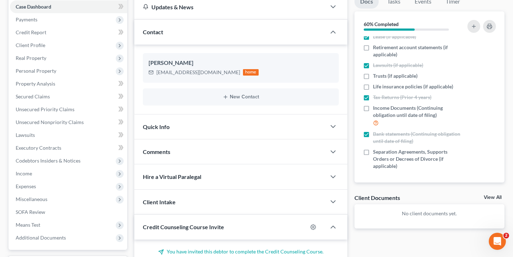
scroll to position [107, 0]
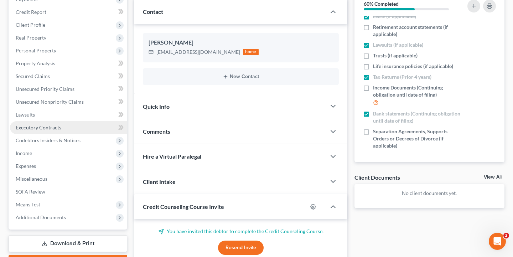
click at [80, 127] on link "Executory Contracts" at bounding box center [68, 127] width 117 height 13
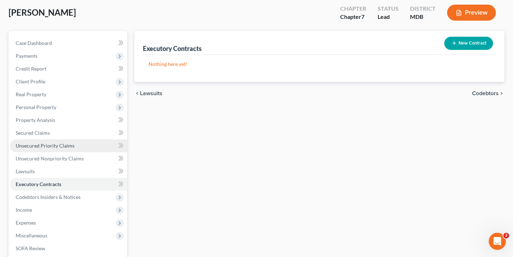
scroll to position [70, 0]
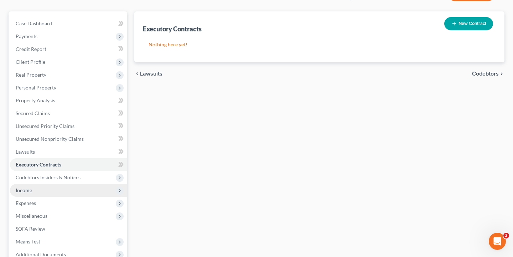
click at [64, 192] on span "Income" at bounding box center [68, 190] width 117 height 13
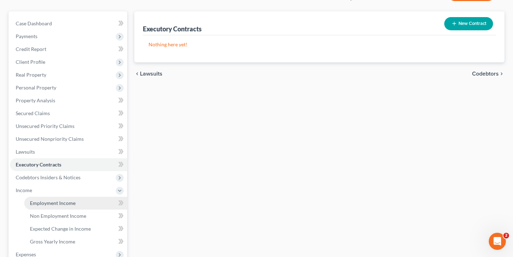
click at [68, 203] on span "Employment Income" at bounding box center [53, 203] width 46 height 6
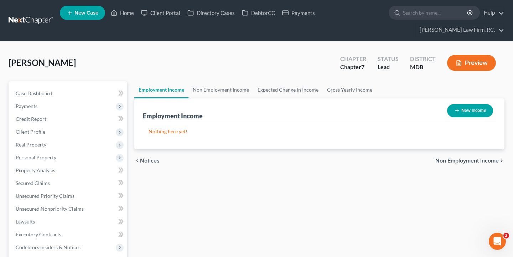
click at [460, 161] on span "Non Employment Income" at bounding box center [466, 161] width 63 height 6
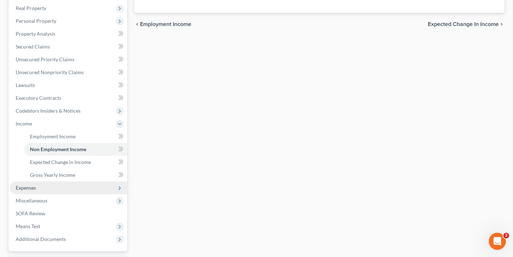
scroll to position [137, 0]
click at [86, 185] on span "Expenses" at bounding box center [68, 186] width 117 height 13
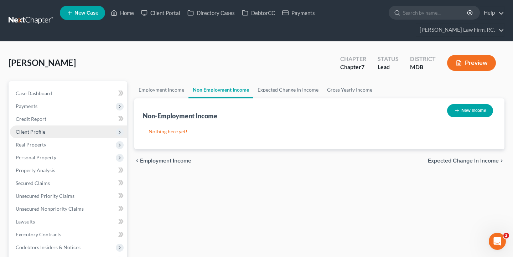
scroll to position [0, 0]
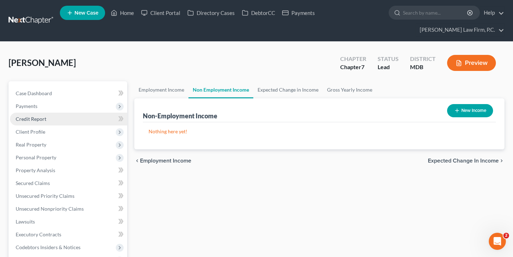
click at [42, 119] on span "Credit Report" at bounding box center [31, 119] width 31 height 6
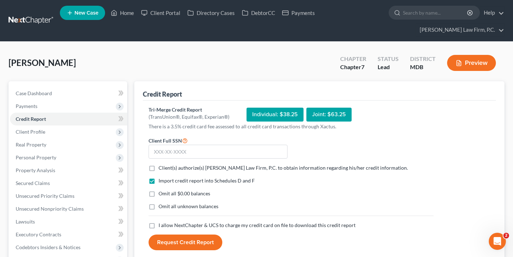
click at [158, 166] on label "Client(s) authorize(s) Chambers Law Firm, P.C. to obtain information regarding …" at bounding box center [282, 167] width 249 height 7
click at [161, 166] on input "Client(s) authorize(s) Chambers Law Firm, P.C. to obtain information regarding …" at bounding box center [163, 166] width 5 height 5
checkbox input "true"
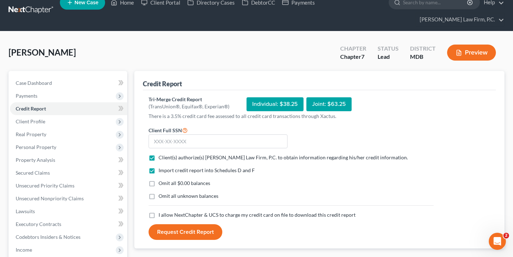
scroll to position [22, 0]
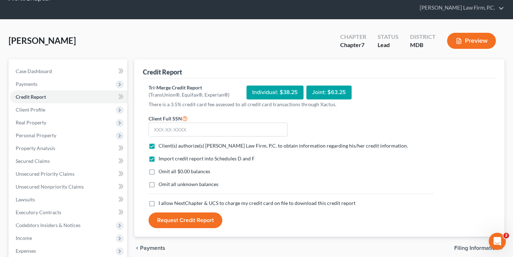
click at [158, 184] on label "Omit all unknown balances" at bounding box center [188, 184] width 60 height 7
click at [161, 184] on input "Omit all unknown balances" at bounding box center [163, 183] width 5 height 5
checkbox input "true"
click at [158, 202] on label "I allow NextChapter & UCS to charge my credit card on file to download this cre…" at bounding box center [256, 202] width 197 height 7
click at [161, 202] on input "I allow NextChapter & UCS to charge my credit card on file to download this cre…" at bounding box center [163, 201] width 5 height 5
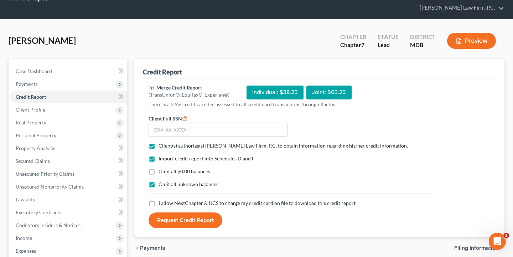
checkbox input "true"
click at [197, 118] on div "Client Full SSN *" at bounding box center [218, 125] width 146 height 23
click at [195, 131] on input "text" at bounding box center [217, 129] width 139 height 14
type input "590-05-0362"
click at [195, 220] on button "Request Credit Report" at bounding box center [185, 220] width 74 height 16
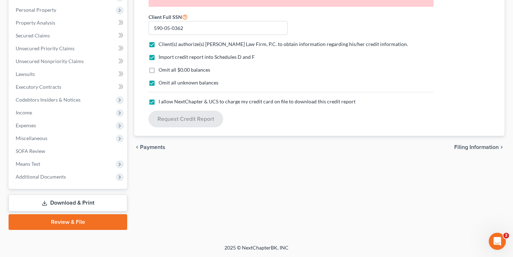
scroll to position [147, 0]
click at [46, 116] on span "Income" at bounding box center [68, 112] width 117 height 13
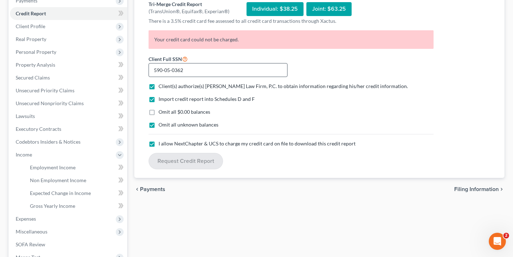
scroll to position [103, 0]
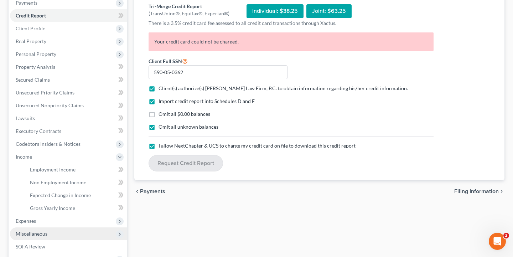
click at [42, 227] on span "Miscellaneous" at bounding box center [68, 233] width 117 height 13
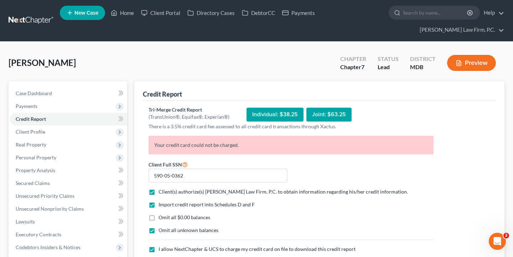
scroll to position [0, 0]
click at [128, 12] on link "Home" at bounding box center [122, 12] width 30 height 13
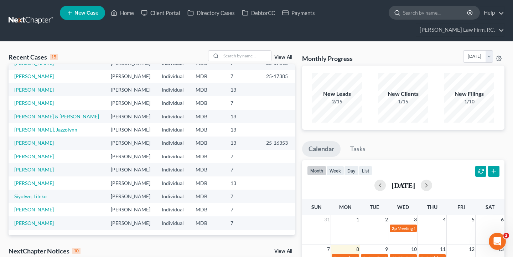
click at [410, 9] on input "search" at bounding box center [435, 12] width 65 height 13
paste input "Shelton, Tameaka"
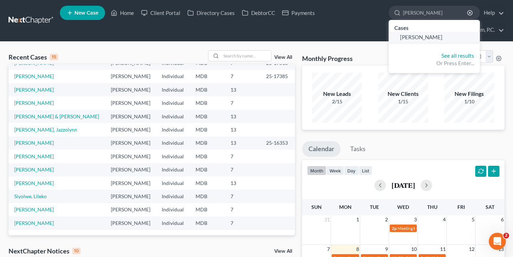
type input "Shelton, Tameaka"
click at [427, 41] on link "Shelton, Tameaka" at bounding box center [433, 37] width 91 height 11
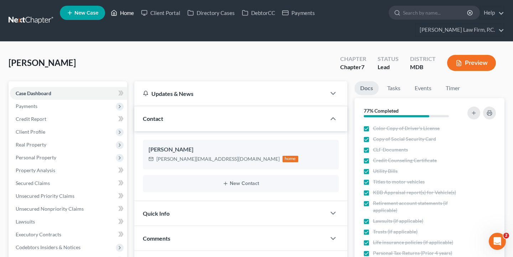
click at [128, 13] on link "Home" at bounding box center [122, 12] width 30 height 13
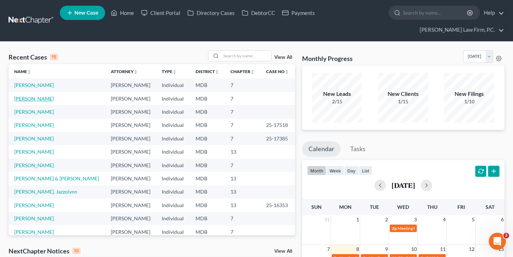
click at [35, 98] on link "[PERSON_NAME]" at bounding box center [34, 98] width 40 height 6
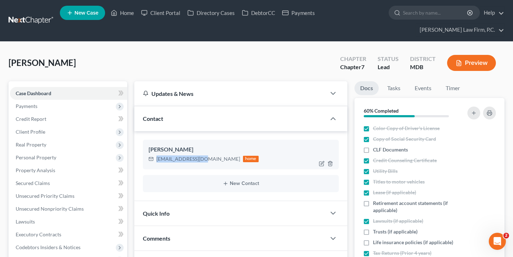
drag, startPoint x: 156, startPoint y: 157, endPoint x: 204, endPoint y: 159, distance: 48.1
click at [204, 159] on div "krol886745@aol.com home" at bounding box center [203, 158] width 110 height 9
copy div "krol886745@aol.com"
click at [129, 13] on link "Home" at bounding box center [122, 12] width 30 height 13
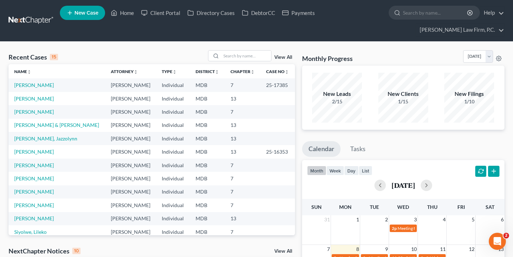
click at [266, 33] on ul "New Case Home Client Portal Directory Cases DebtorCC Payments - No Result - See…" at bounding box center [282, 21] width 444 height 34
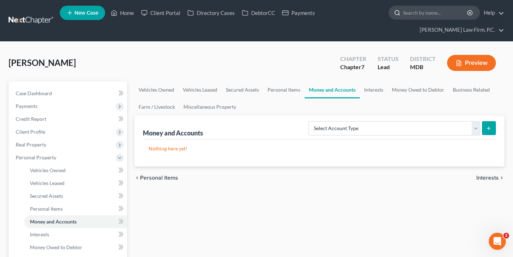
click at [417, 16] on input "search" at bounding box center [435, 12] width 65 height 13
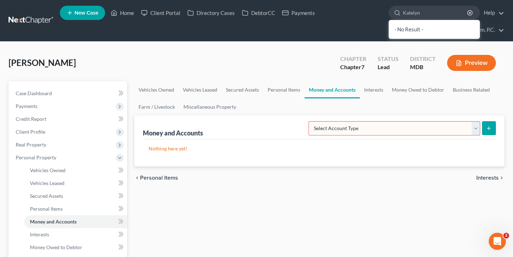
type input "Katelyn"
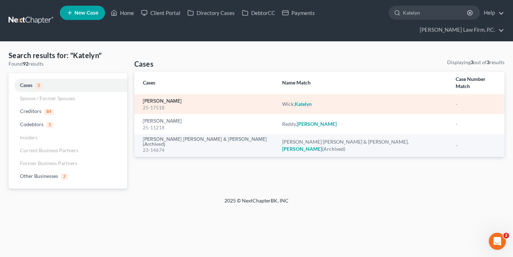
click at [169, 99] on link "[PERSON_NAME]" at bounding box center [162, 101] width 39 height 5
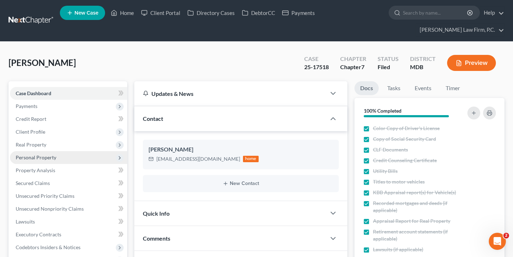
click at [61, 157] on span "Personal Property" at bounding box center [68, 157] width 117 height 13
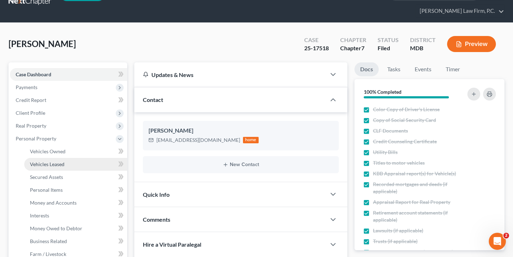
scroll to position [21, 0]
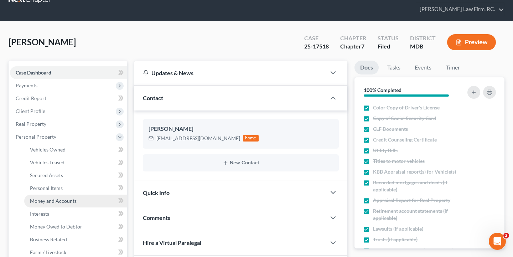
click at [57, 200] on span "Money and Accounts" at bounding box center [53, 201] width 47 height 6
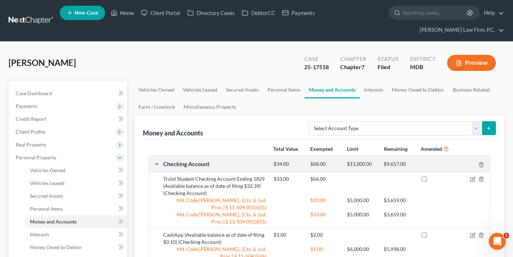
drag, startPoint x: 164, startPoint y: 178, endPoint x: 205, endPoint y: 173, distance: 40.8
click at [206, 173] on div "Truist Student Checking Account Ending 1829 (Available balance as of date of fi…" at bounding box center [319, 200] width 341 height 56
drag, startPoint x: 236, startPoint y: 176, endPoint x: 262, endPoint y: 182, distance: 25.8
click at [262, 182] on div "Truist Student Checking Account Ending 1829 (Available balance as of date of fi…" at bounding box center [214, 185] width 110 height 21
copy div "Ending 1829 (Available balance as of date of filing $32.39)"
